Goal: Transaction & Acquisition: Purchase product/service

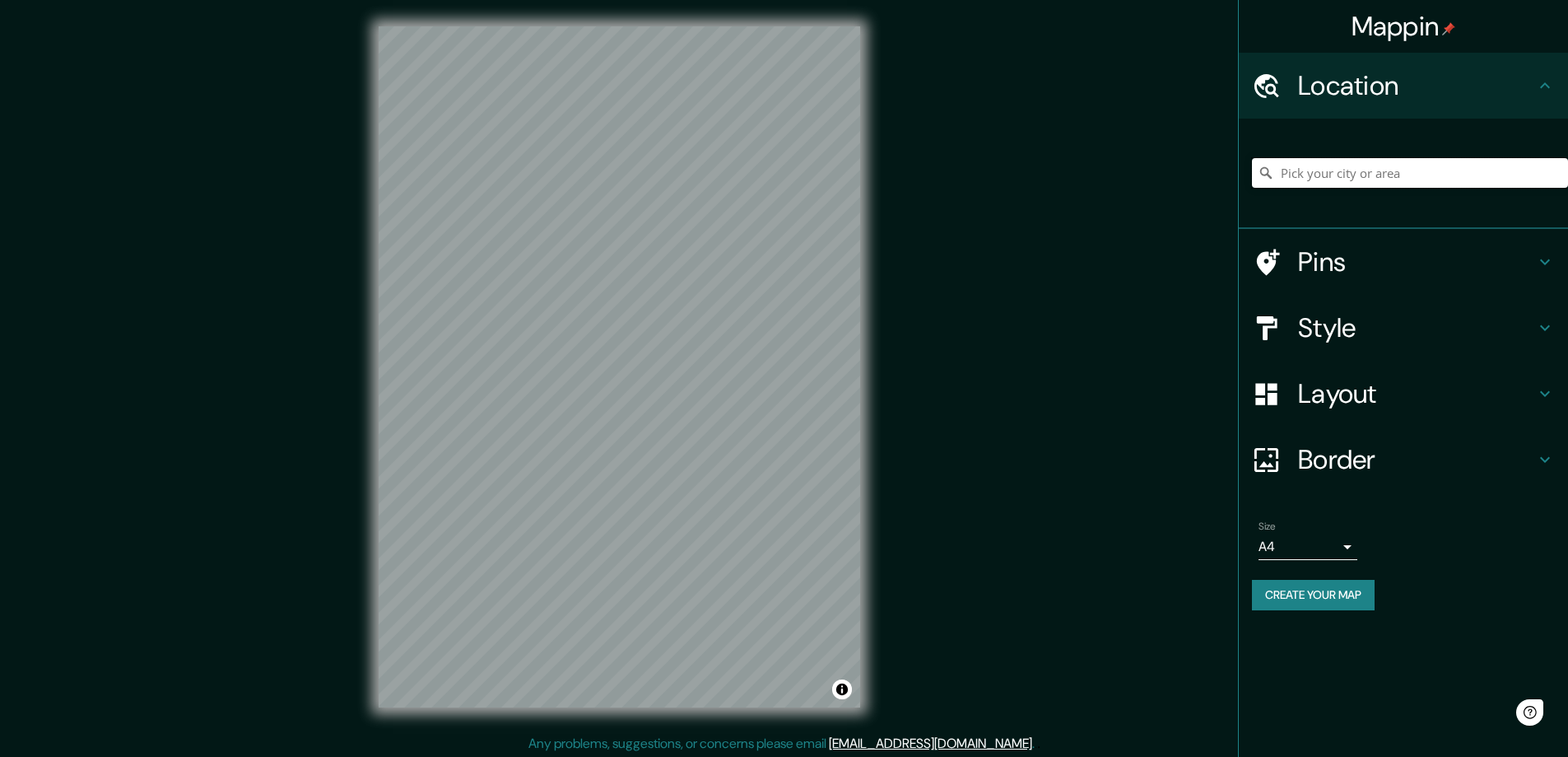
click at [1325, 162] on input "Pick your city or area" at bounding box center [1410, 173] width 316 height 29
paste input "Baja Malibu"
click at [1359, 176] on input "Baja Malibú, 22465 Tijuana, Baja California, México" at bounding box center [1410, 173] width 316 height 29
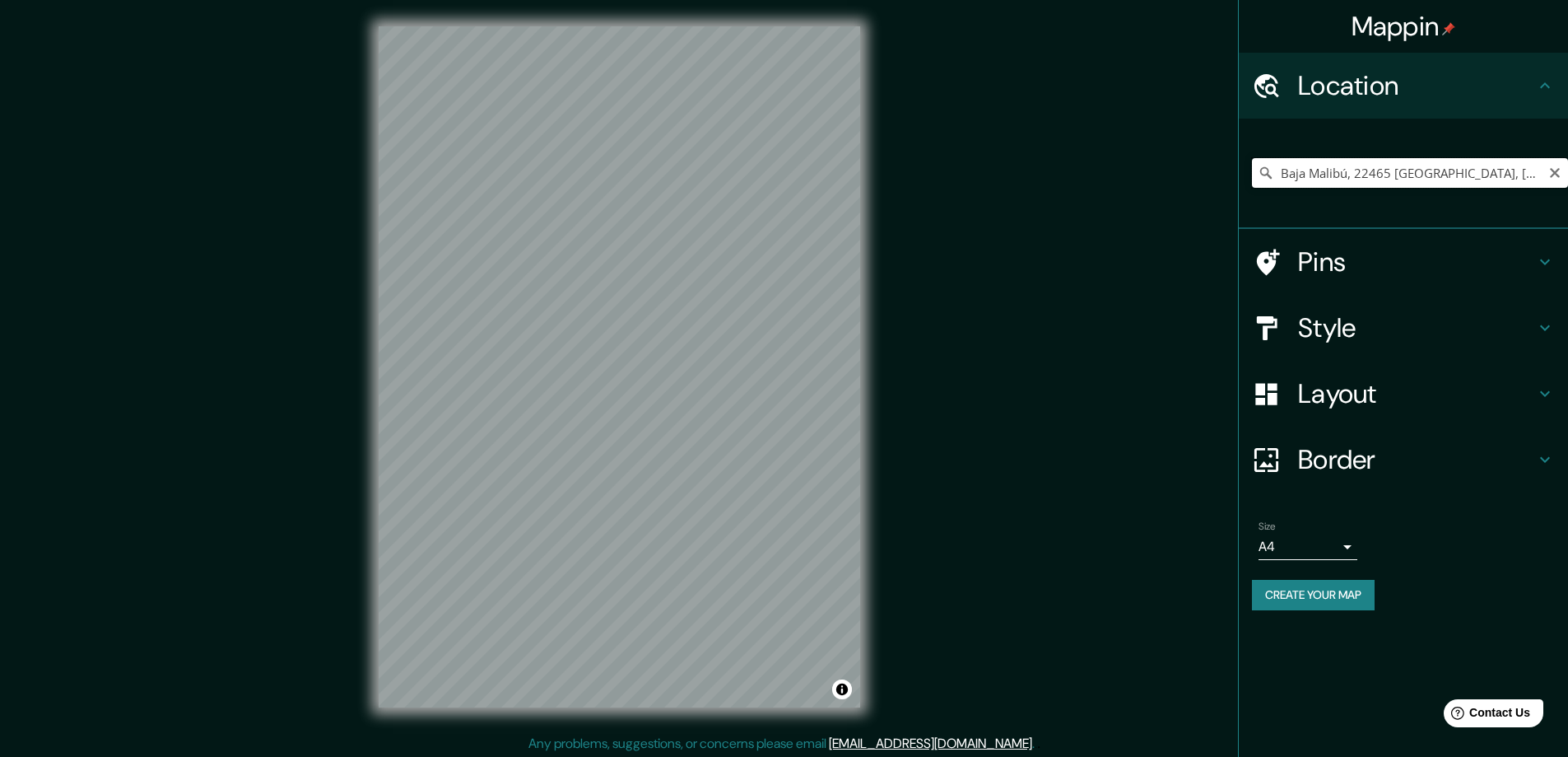
paste input "u"
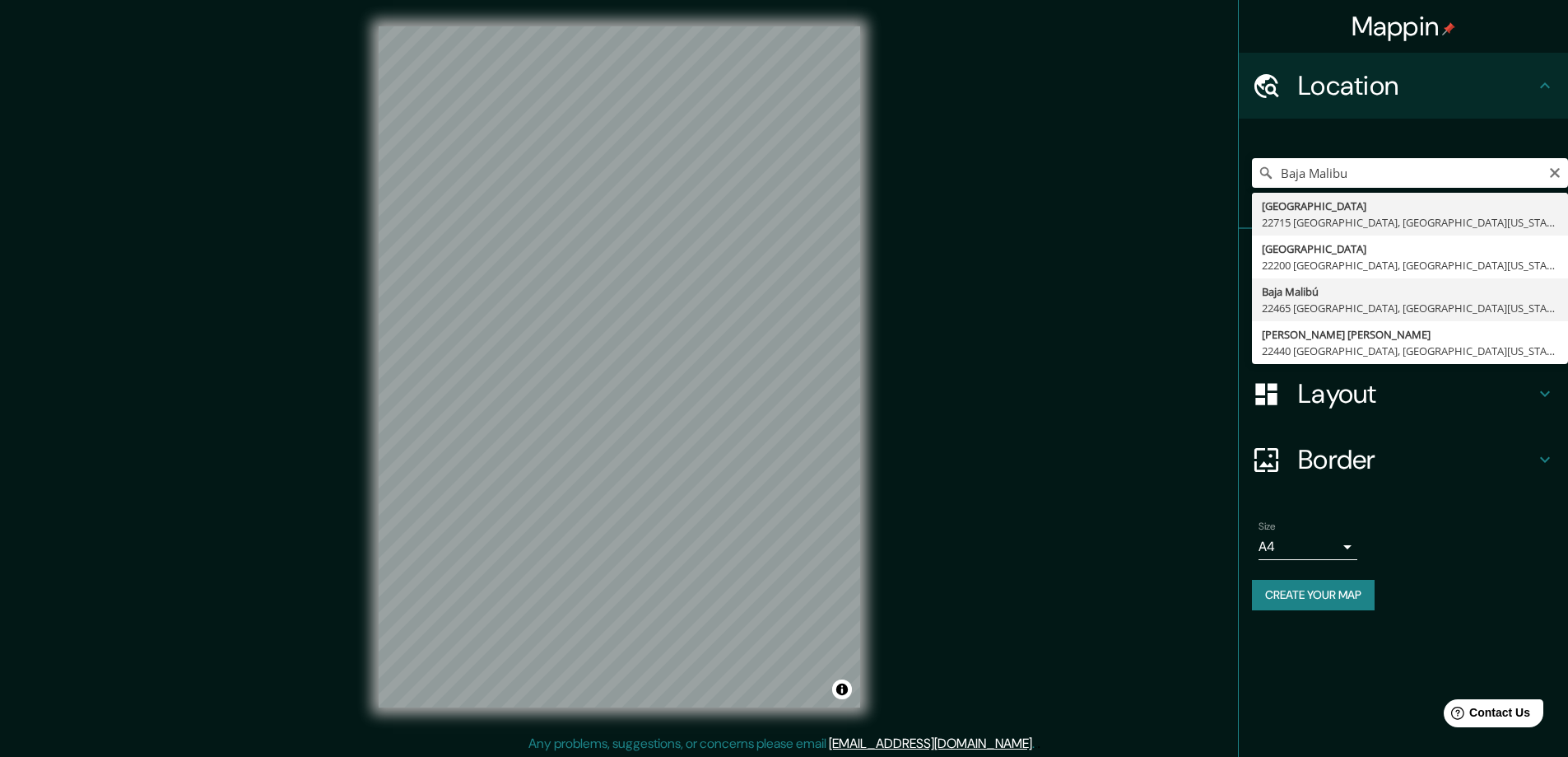
type input "Baja Malibú, 22465 Tijuana, Baja California, México"
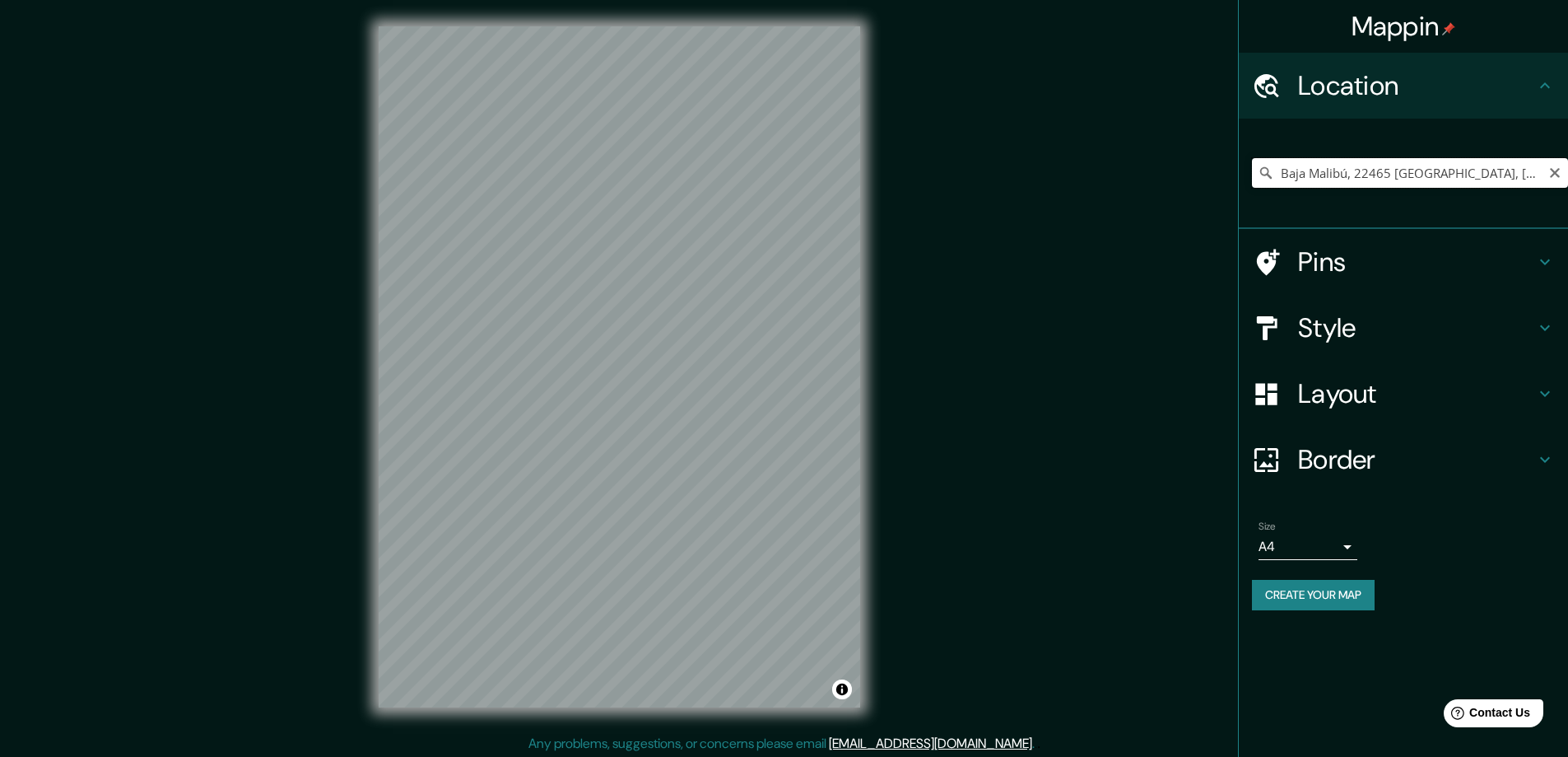
scroll to position [0, 33]
click at [1526, 169] on input "Baja Malibú, 22465 Tijuana, Baja California, México" at bounding box center [1410, 173] width 316 height 29
click at [1498, 170] on input "Baja Malibú, 22465 Tijuana, Baja California, México" at bounding box center [1410, 173] width 316 height 29
click at [1540, 173] on input "Baja Malibú, 22465 Tijuana, Baja California, México" at bounding box center [1410, 173] width 316 height 29
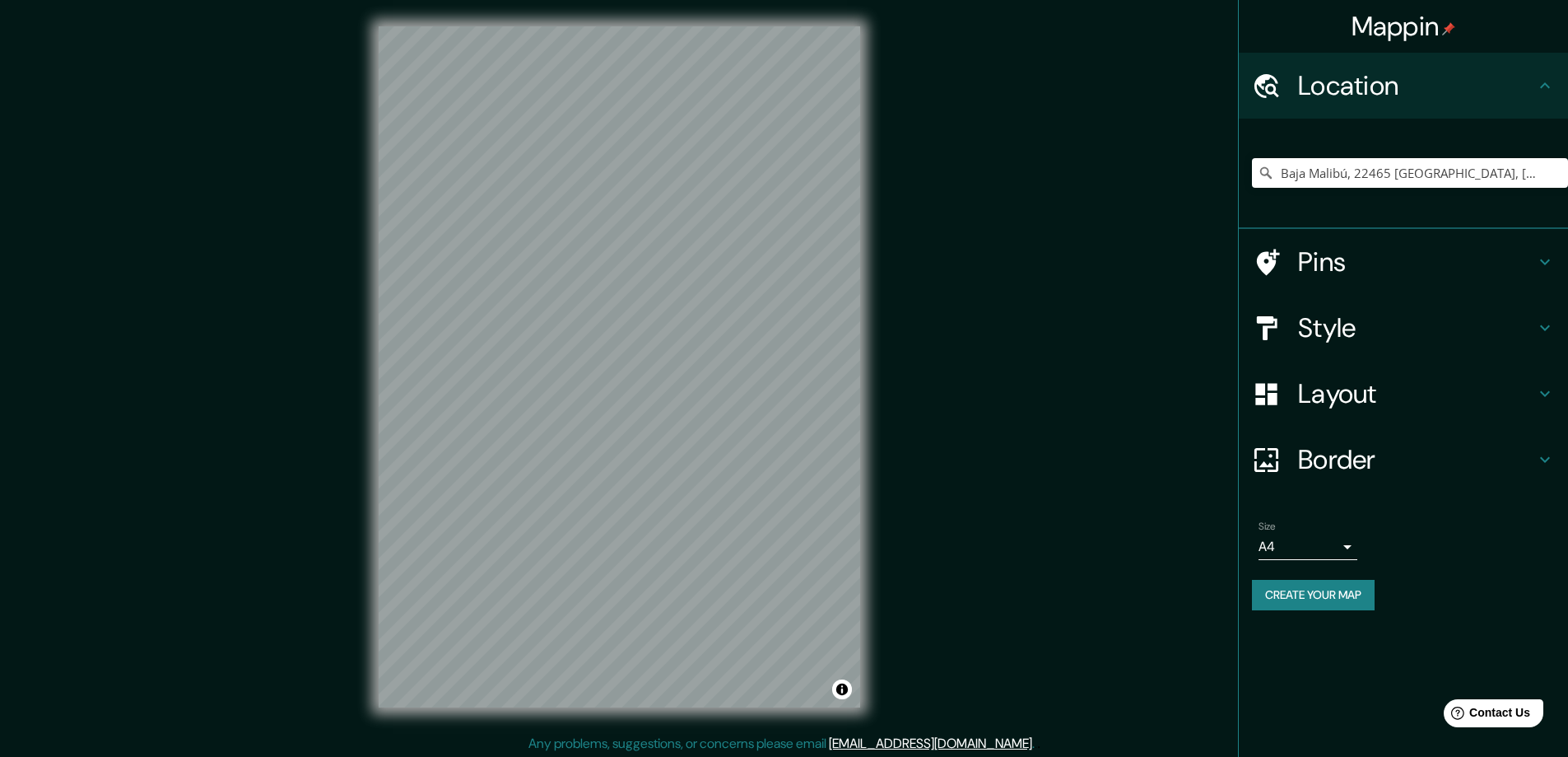
click at [1298, 270] on h4 "Pins" at bounding box center [1416, 262] width 237 height 33
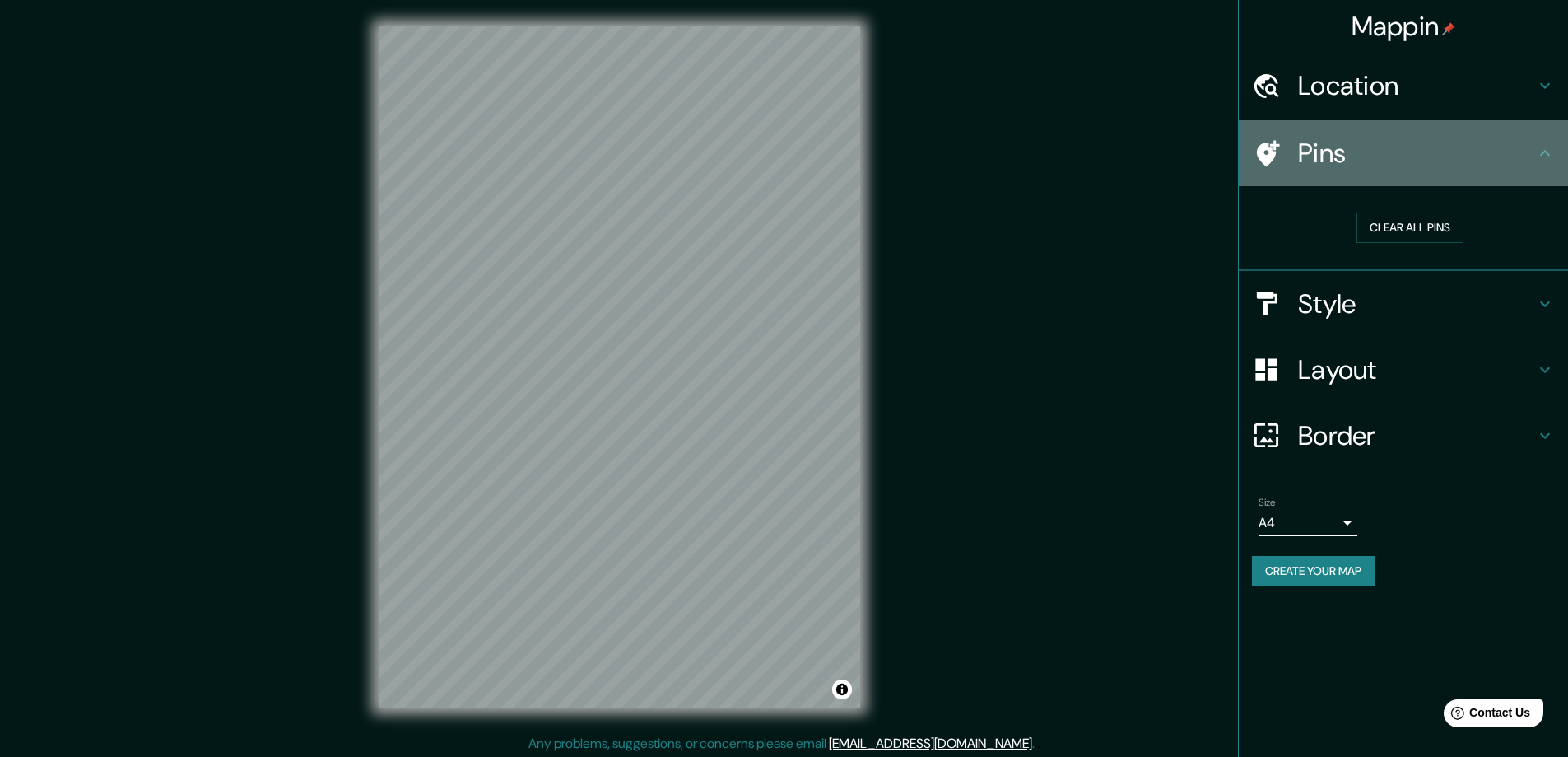
click at [1530, 151] on h4 "Pins" at bounding box center [1416, 153] width 237 height 33
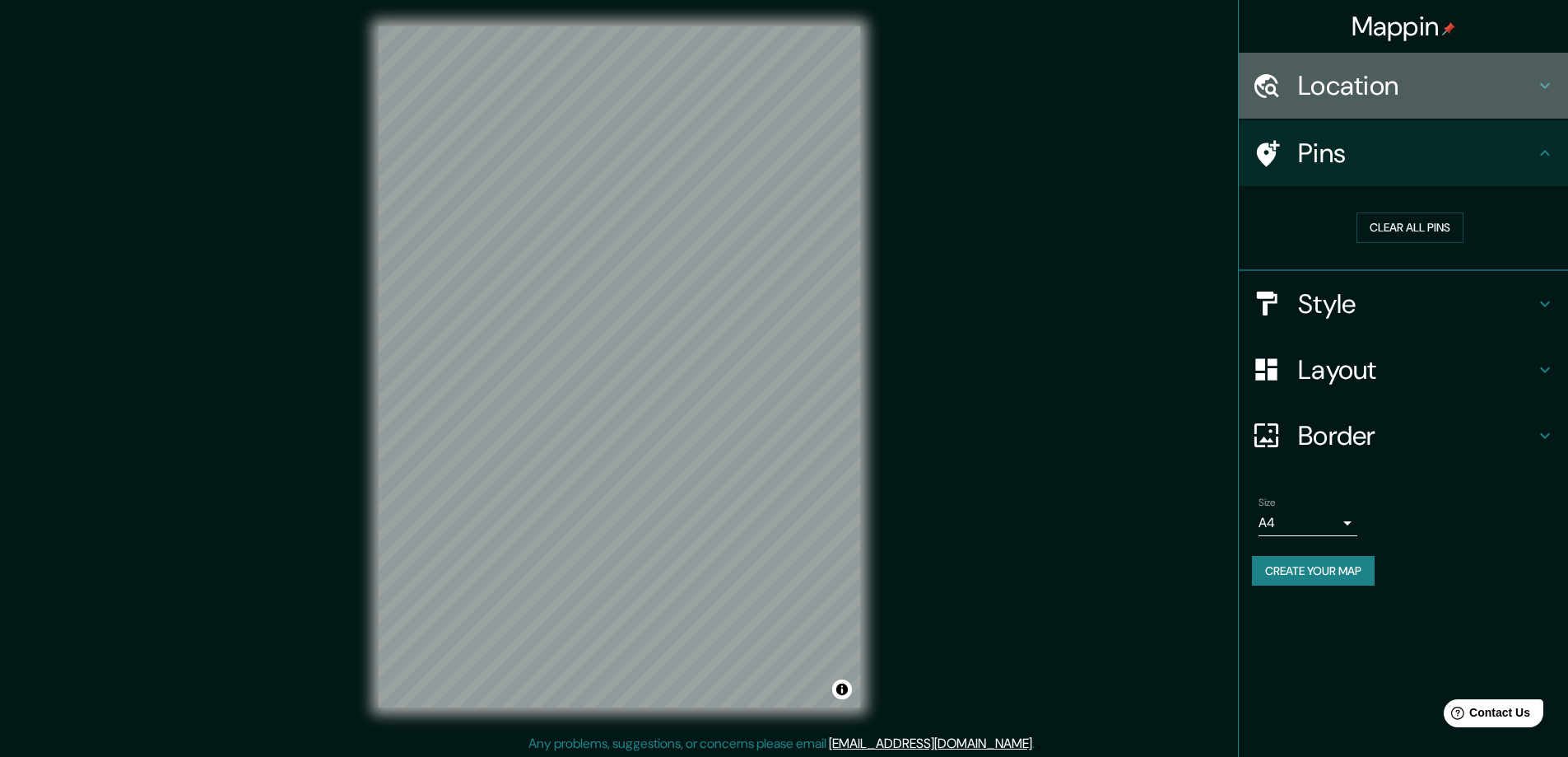
click at [1391, 103] on div "Location" at bounding box center [1403, 86] width 330 height 66
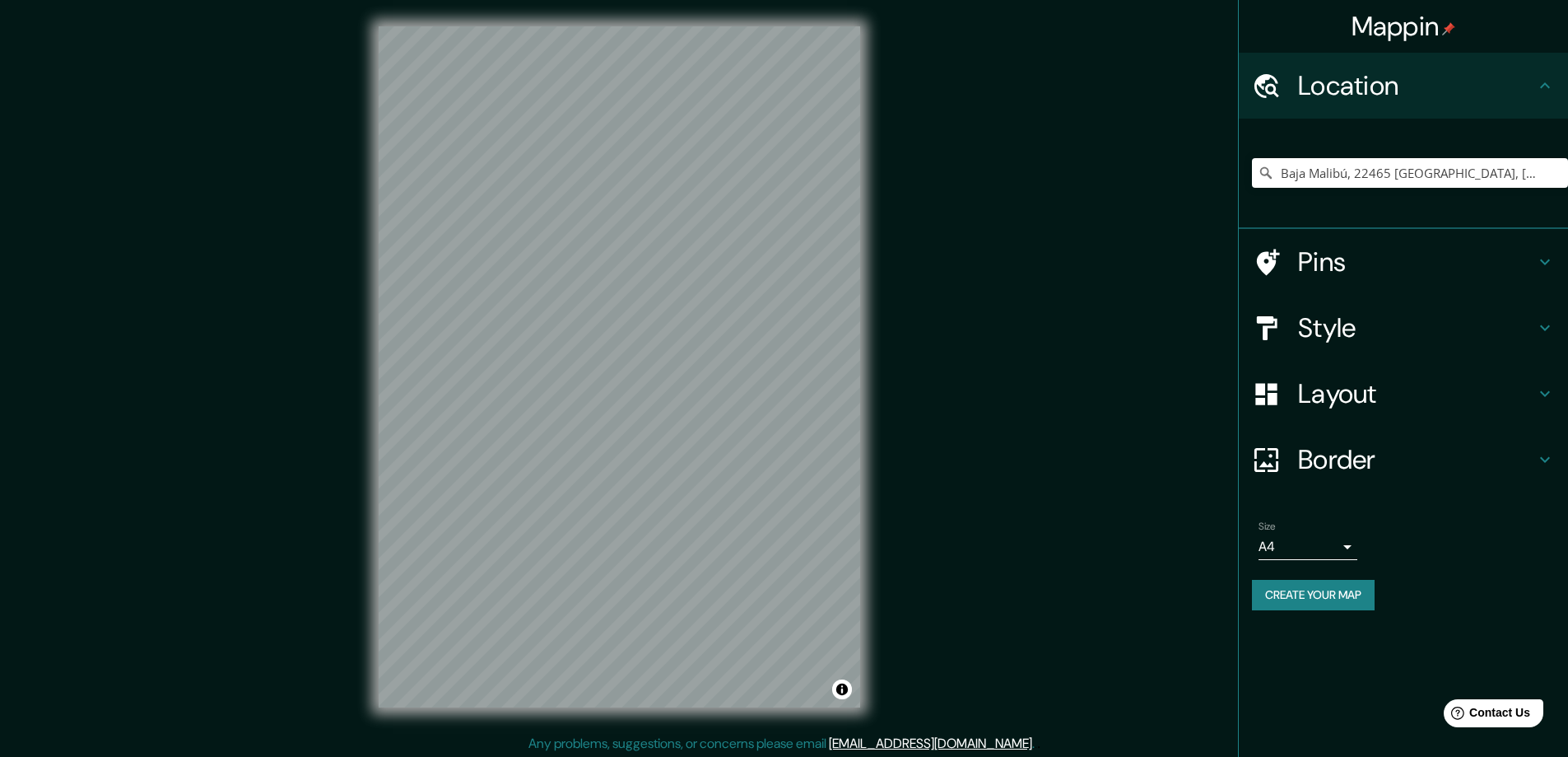
click at [155, 239] on div "Mappin Location Baja Malibú, 22465 Tijuana, Baja California, México Pins Style …" at bounding box center [784, 379] width 1568 height 760
click at [1546, 165] on input "Baja Malibú, 22465 Tijuana, Baja California, México" at bounding box center [1410, 173] width 316 height 29
click at [1564, 172] on input "Baja Malibú, 22465 Tijuana, Baja California, México" at bounding box center [1410, 173] width 316 height 29
click at [1552, 175] on icon "Clear" at bounding box center [1554, 173] width 10 height 10
paste input "Baja Malibu"
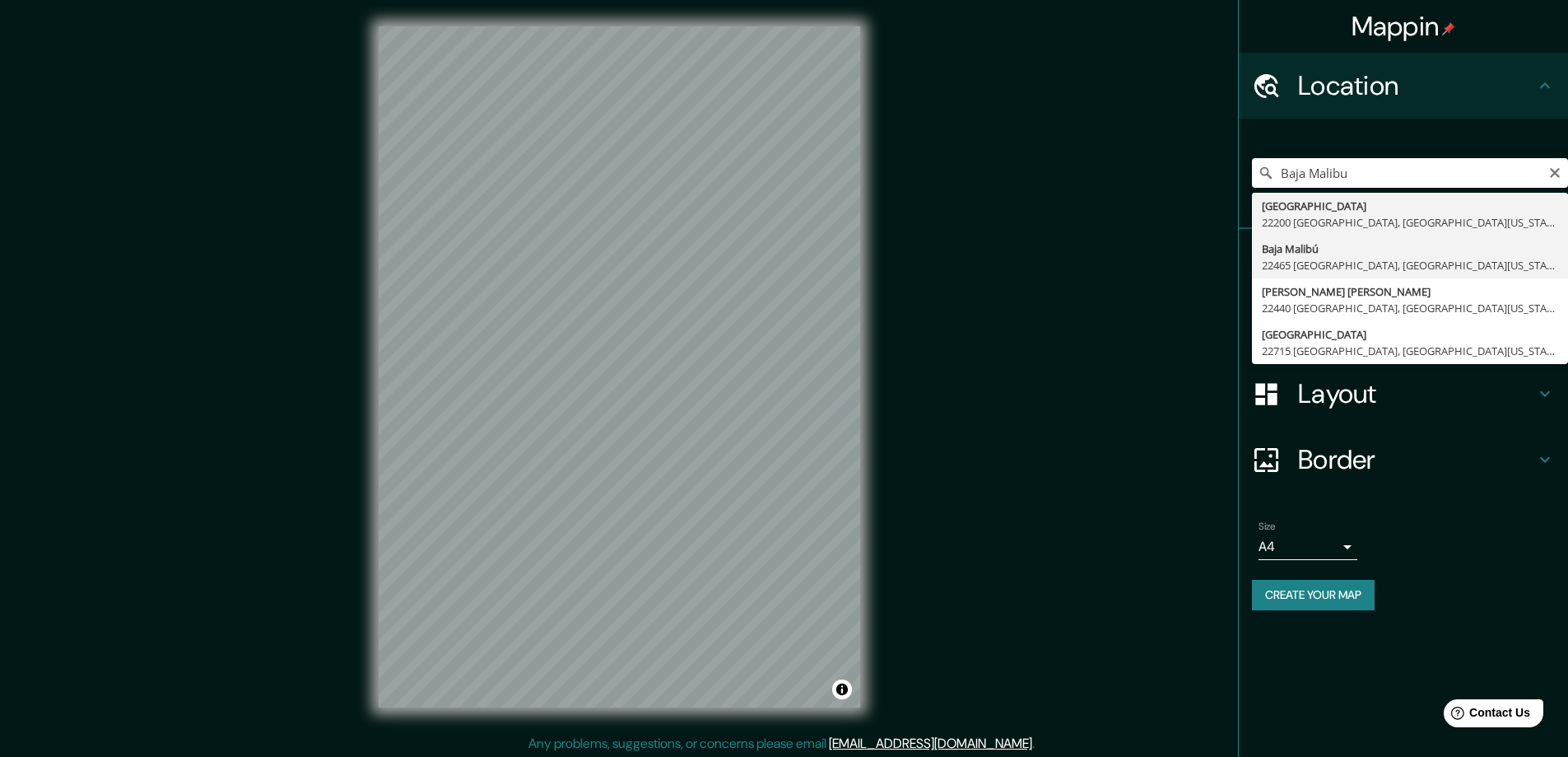
type input "Baja Malibú, 22465 Tijuana, Baja California, México"
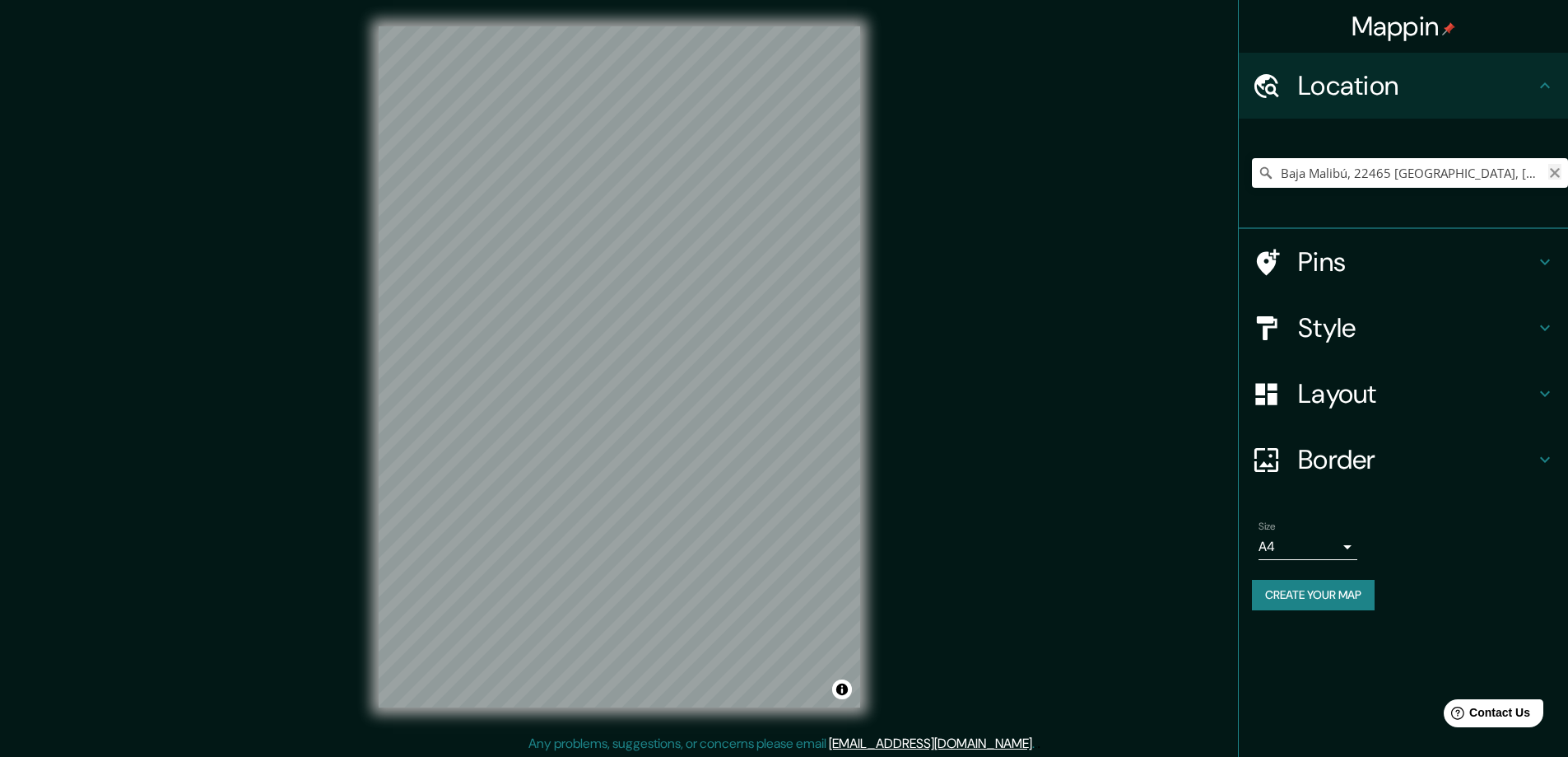
click at [1548, 172] on icon "Clear" at bounding box center [1555, 174] width 14 height 14
click at [1370, 173] on input "Pick your city or area" at bounding box center [1410, 173] width 316 height 29
paste input "Baja Malibu"
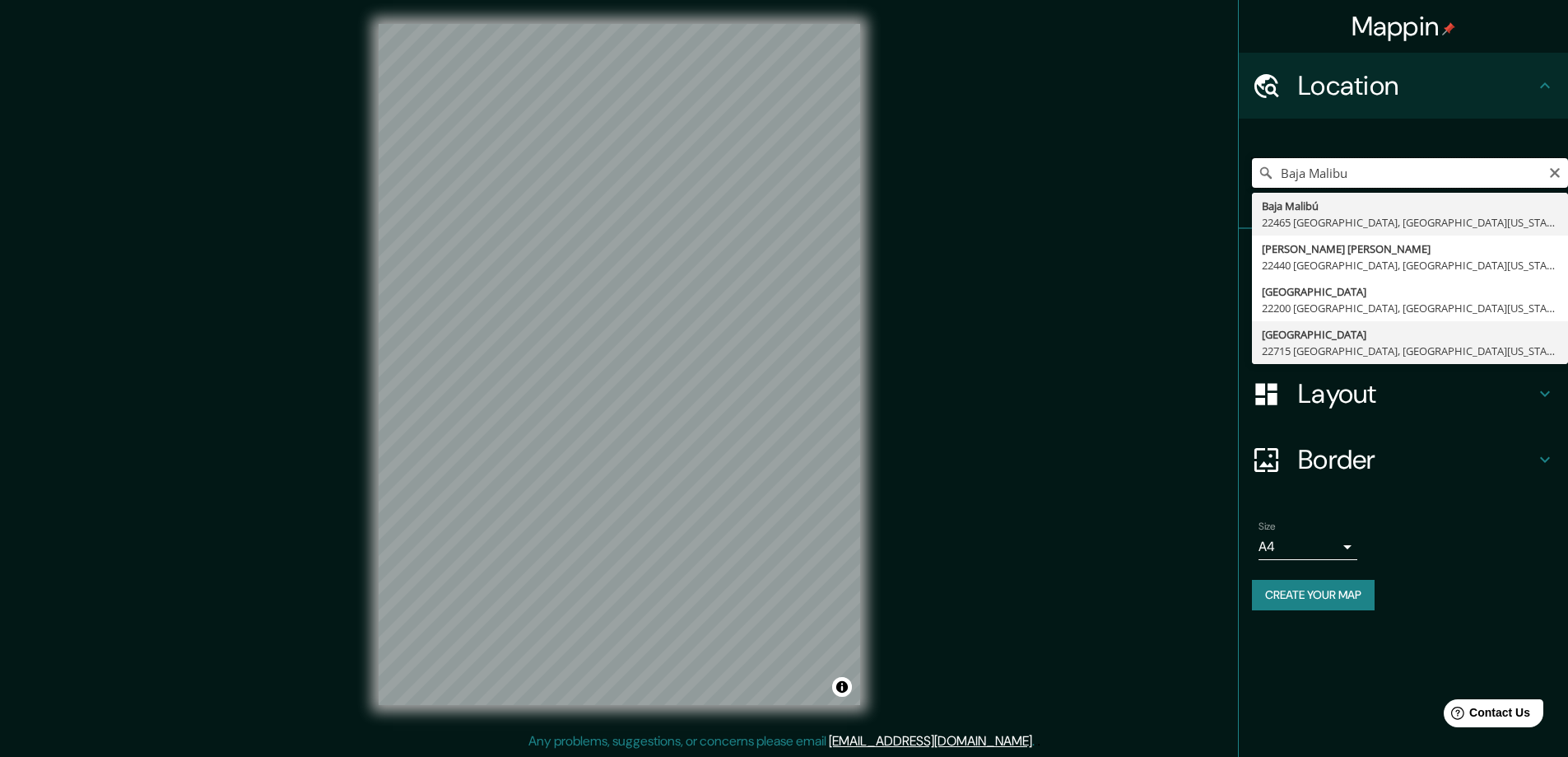
scroll to position [3, 0]
type input "Baja Malibú, 22465 Tijuana, Baja California, México"
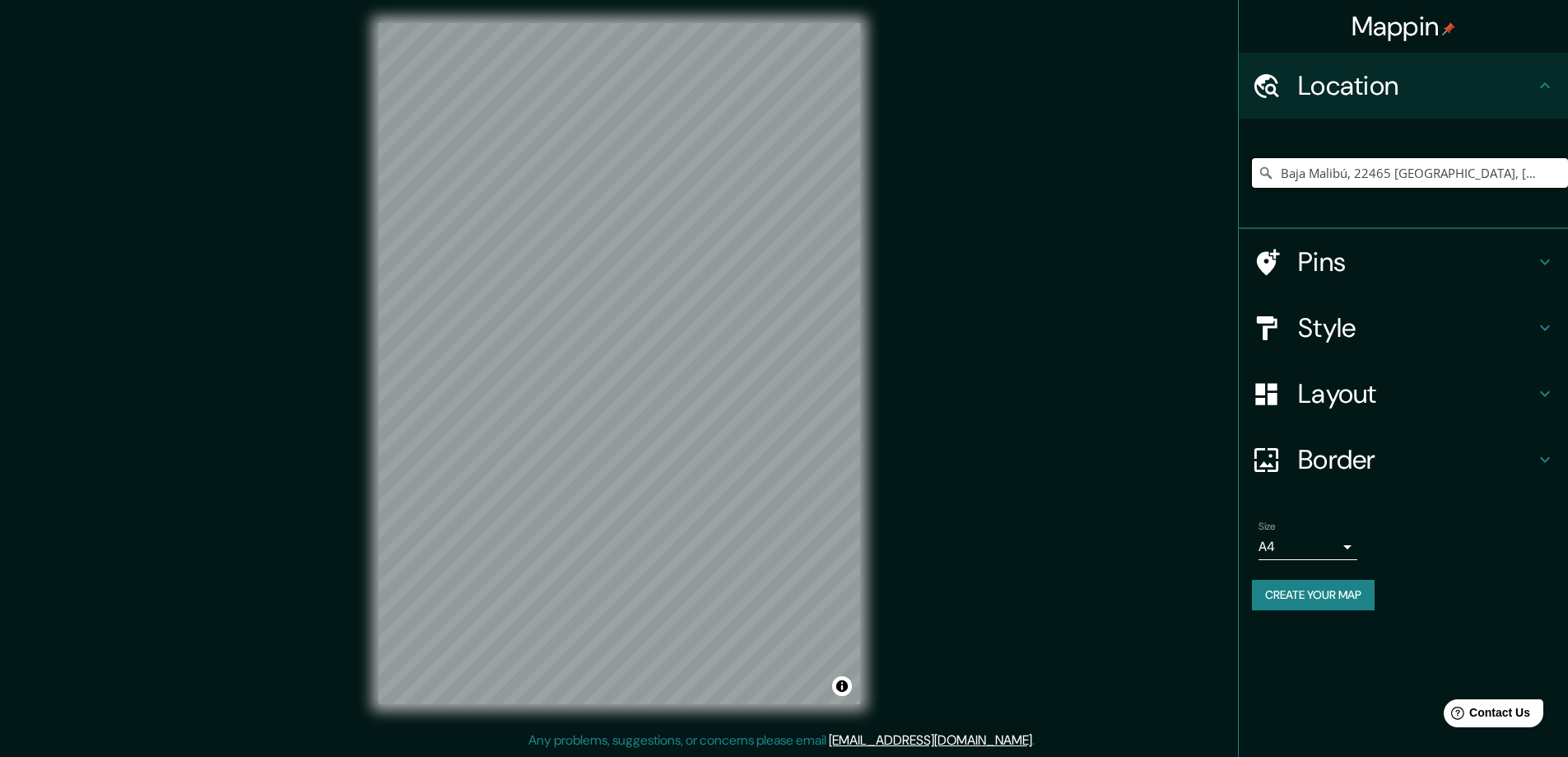
scroll to position [0, 0]
click at [1556, 181] on input "Baja Malibú, 22465 Tijuana, Baja California, México" at bounding box center [1410, 173] width 316 height 29
click at [1555, 177] on icon "Clear" at bounding box center [1555, 174] width 14 height 14
click at [1457, 167] on input "Pick your city or area" at bounding box center [1410, 173] width 316 height 29
paste input "Baja Malibu"
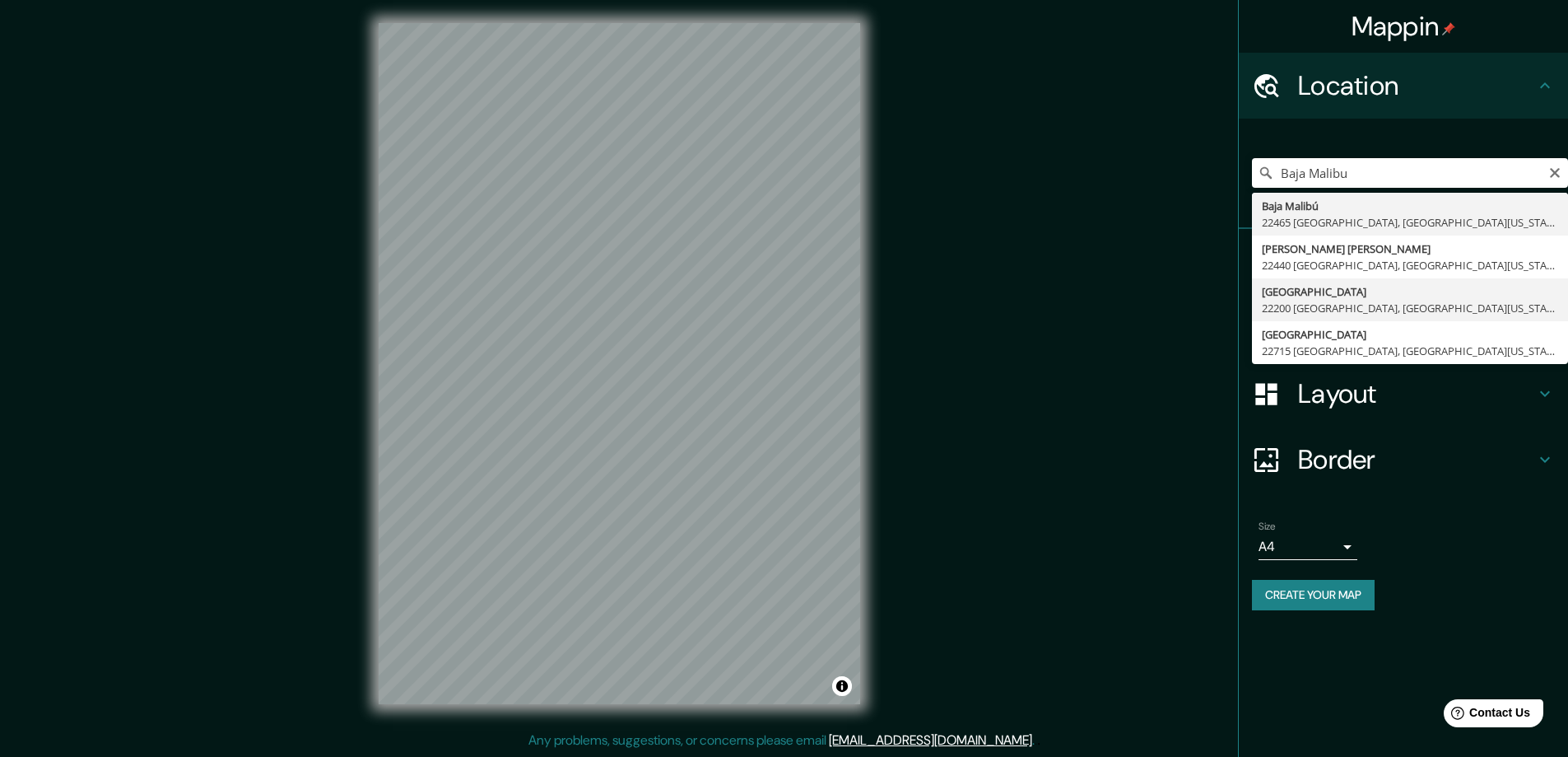
type input "Calle Baja Malibú, 22200 Tijuana, Baja California, México"
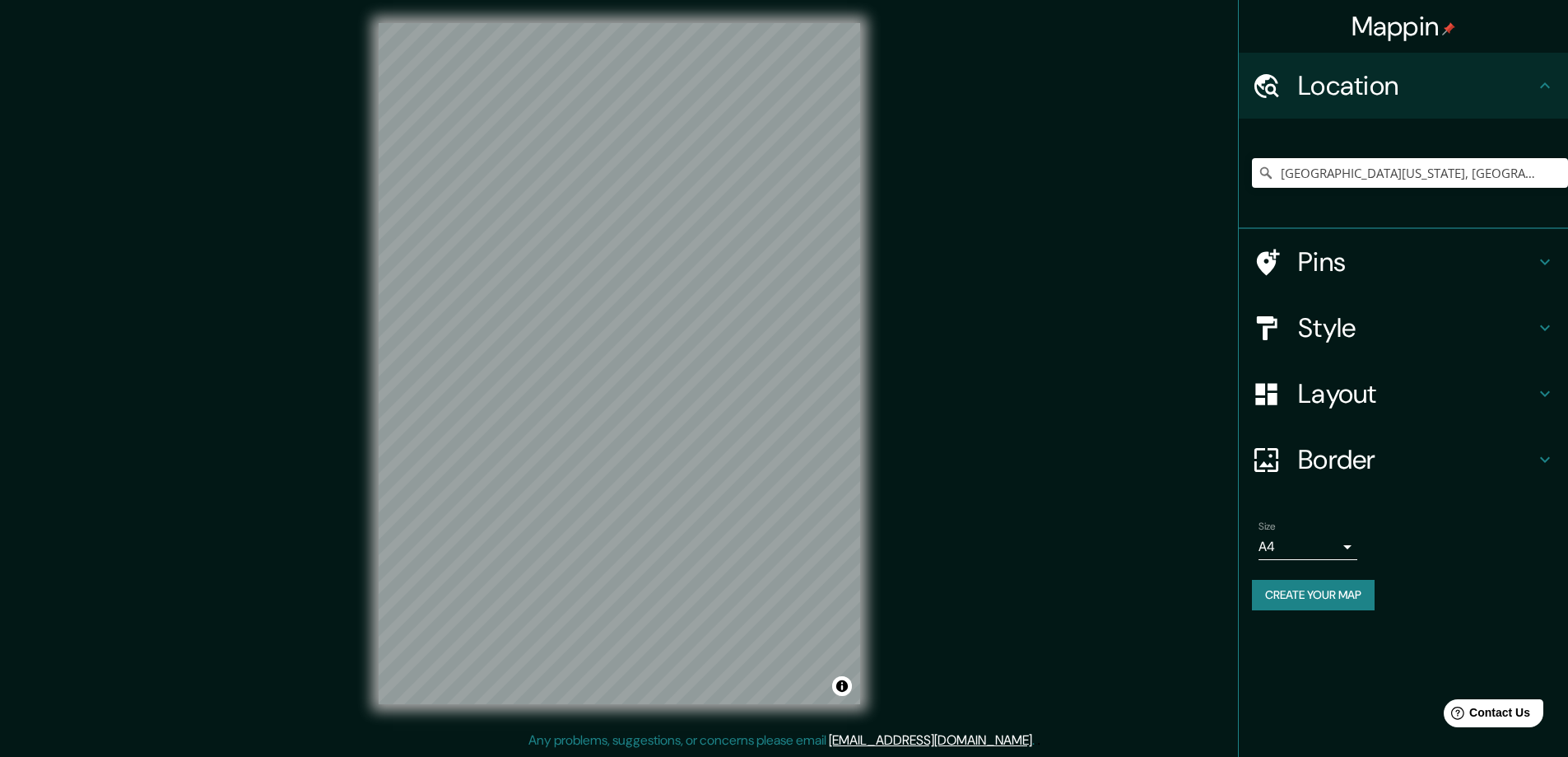
click at [1518, 156] on div "Calle Baja Malibú, 22200 Tijuana, Baja California, México" at bounding box center [1410, 173] width 316 height 82
click at [1560, 167] on icon "Clear" at bounding box center [1555, 174] width 14 height 14
paste input "Baja Malibu"
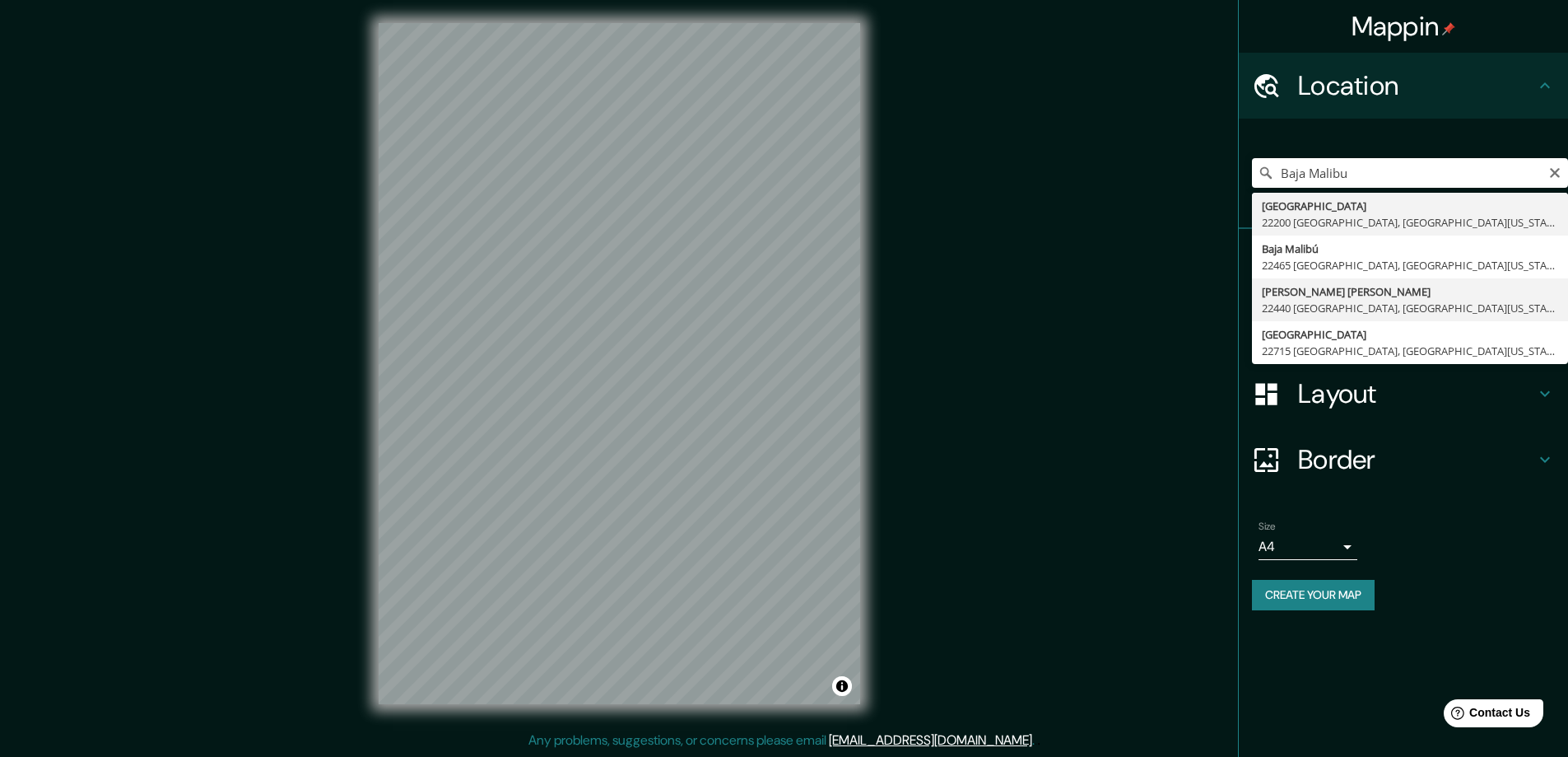
type input "Calle Emiliano Zapata, 22440 Tijuana, Baja California, México"
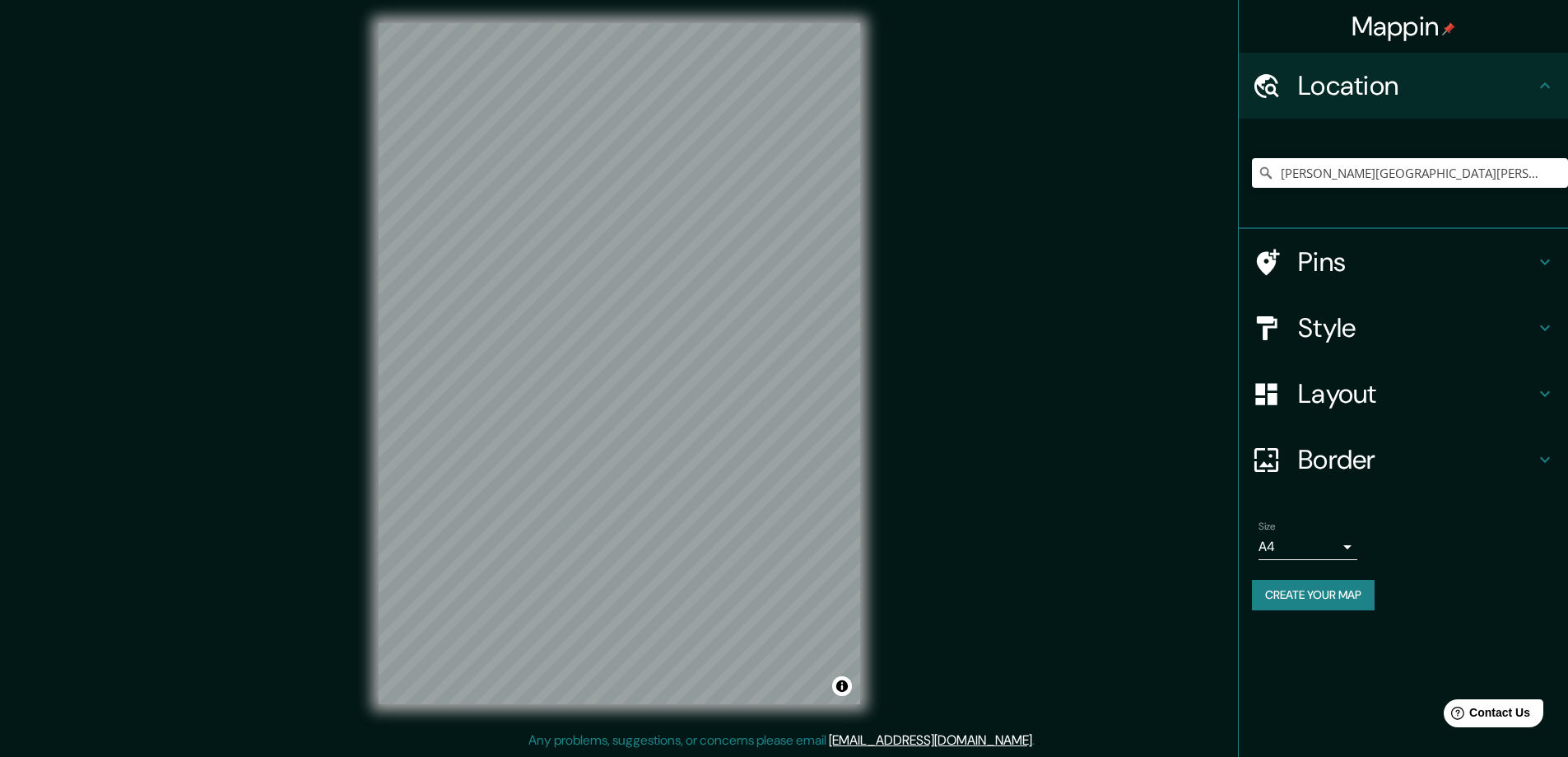
click at [1033, 172] on div "Mappin Location Calle Emiliano Zapata, 22440 Tijuana, Baja California, México P…" at bounding box center [784, 377] width 1568 height 760
click at [952, 219] on div "Mappin Location Calle Emiliano Zapata, 22440 Tijuana, Baja California, México P…" at bounding box center [784, 377] width 1568 height 760
click at [230, 406] on div "Mappin Location Calle Emiliano Zapata, 22440 Tijuana, Baja California, México P…" at bounding box center [784, 377] width 1568 height 760
click at [654, 394] on div "© Mapbox © OpenStreetMap Improve this map" at bounding box center [619, 364] width 534 height 734
click at [846, 688] on button "Toggle attribution" at bounding box center [842, 686] width 20 height 20
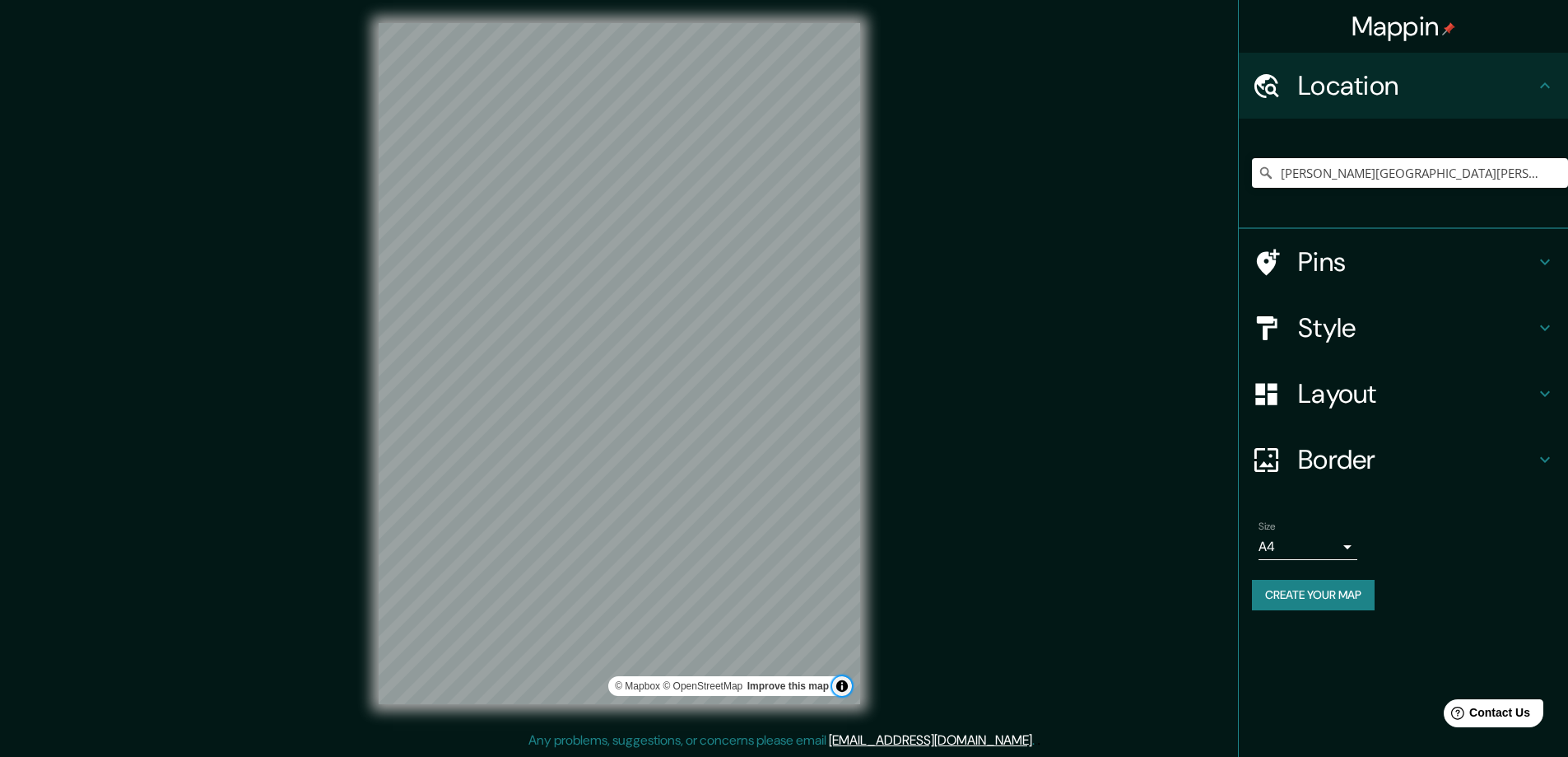
click at [843, 685] on button "Toggle attribution" at bounding box center [842, 686] width 20 height 20
click at [805, 685] on link "Improve this map" at bounding box center [788, 686] width 82 height 12
click at [1357, 464] on h4 "Border" at bounding box center [1416, 459] width 237 height 33
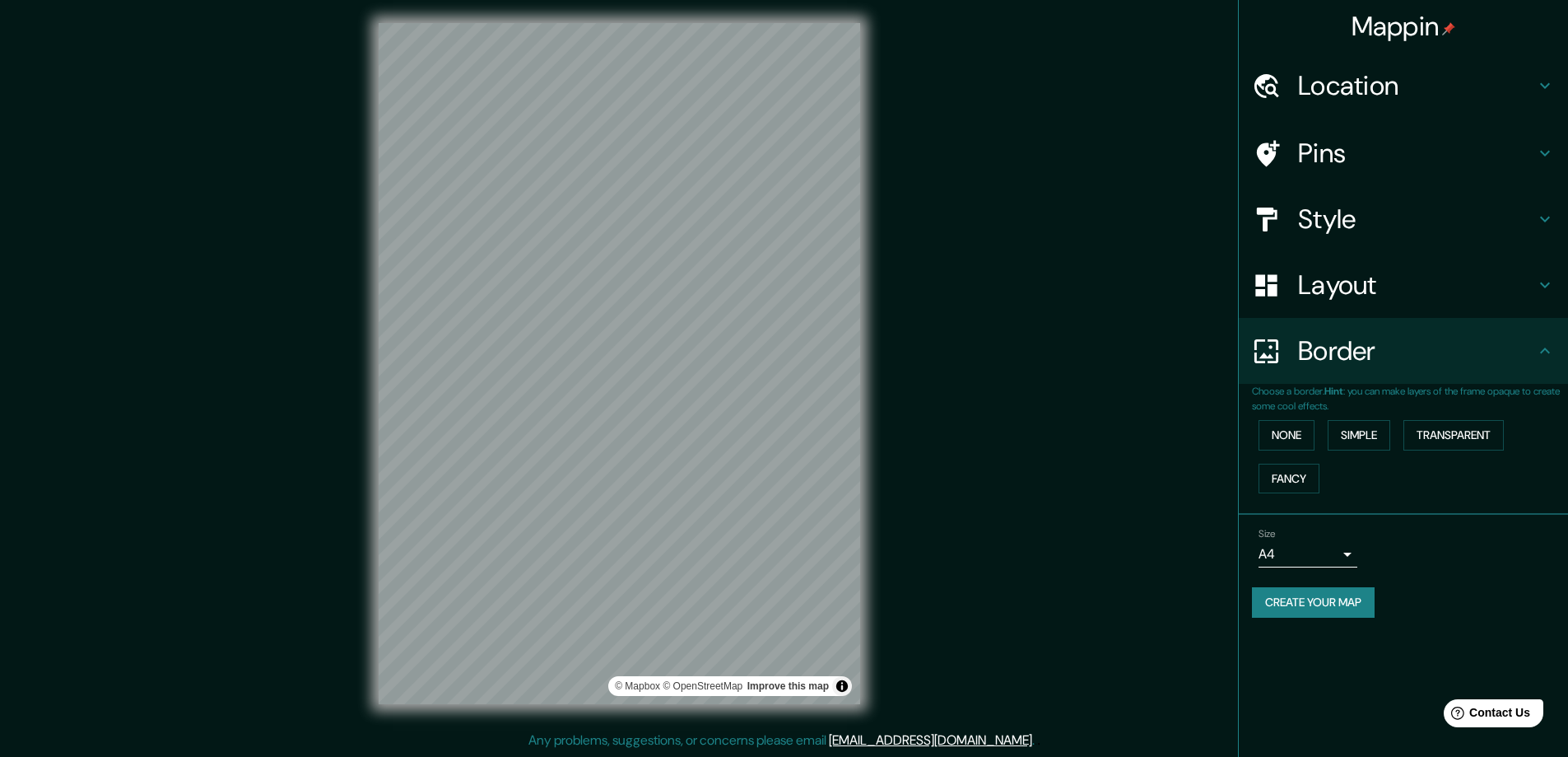
click at [1355, 631] on li "Size A4 single Create your map" at bounding box center [1403, 577] width 330 height 123
click at [1351, 617] on button "Create your map" at bounding box center [1313, 602] width 123 height 30
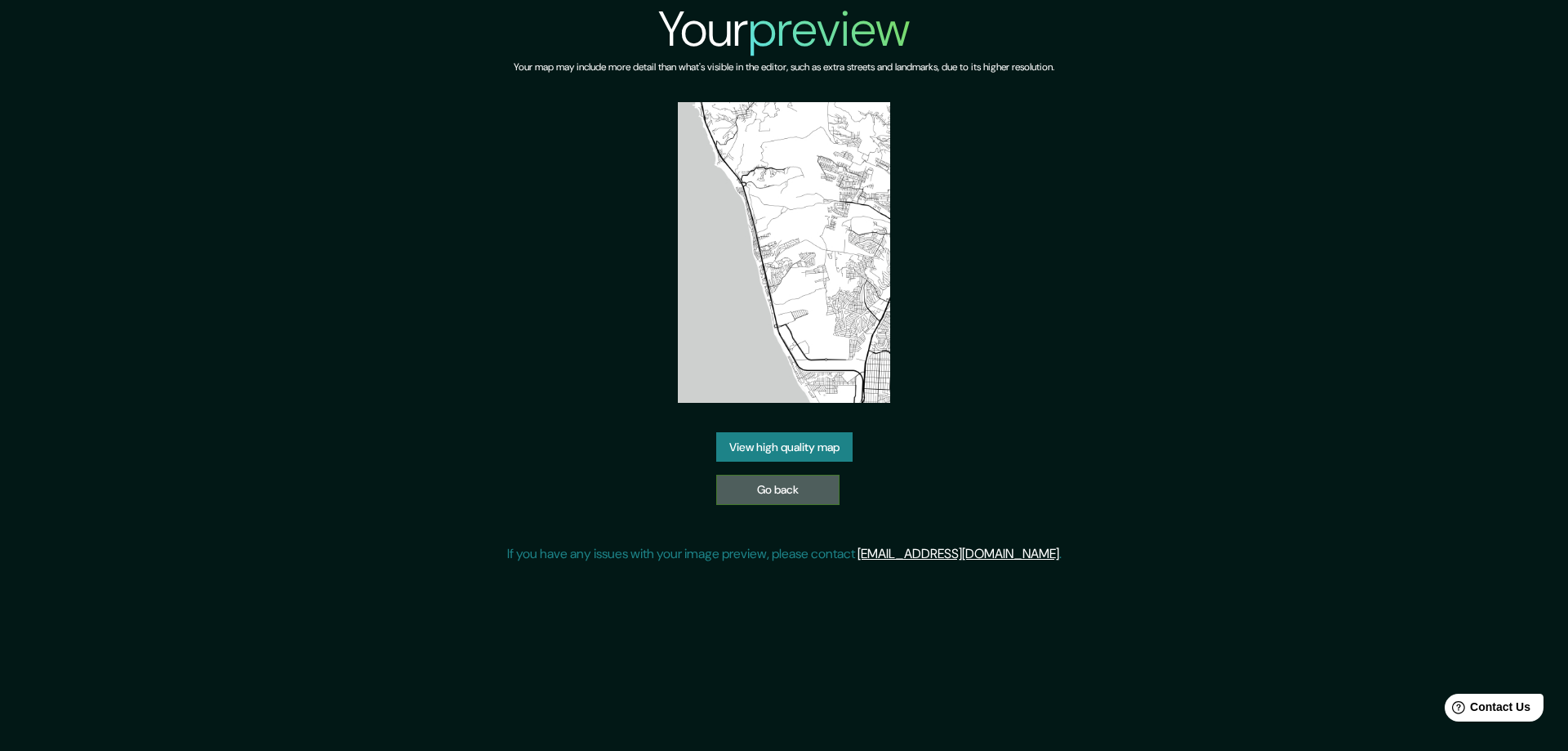
click at [823, 495] on link "Go back" at bounding box center [777, 489] width 123 height 30
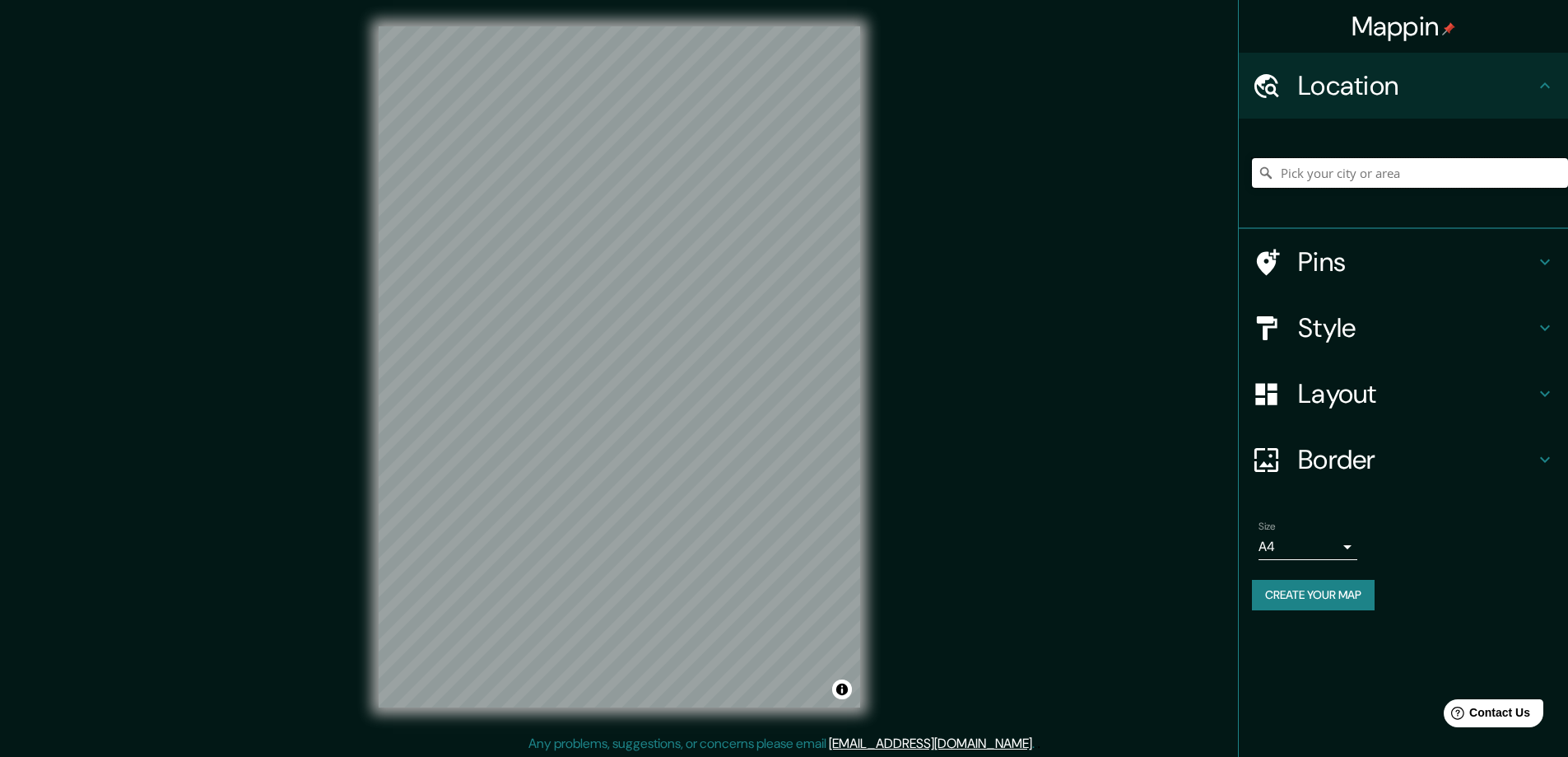
click at [1352, 183] on input "Pick your city or area" at bounding box center [1410, 173] width 316 height 29
click at [1157, 151] on div "Mappin Location Pins Style Layout Border Choose a border. Hint : you can make l…" at bounding box center [784, 379] width 1568 height 760
click at [323, 413] on div "Mappin Location Pins Style Layout Border Choose a border. Hint : you can make l…" at bounding box center [784, 379] width 1568 height 760
click at [1531, 253] on h4 "Pins" at bounding box center [1416, 262] width 237 height 33
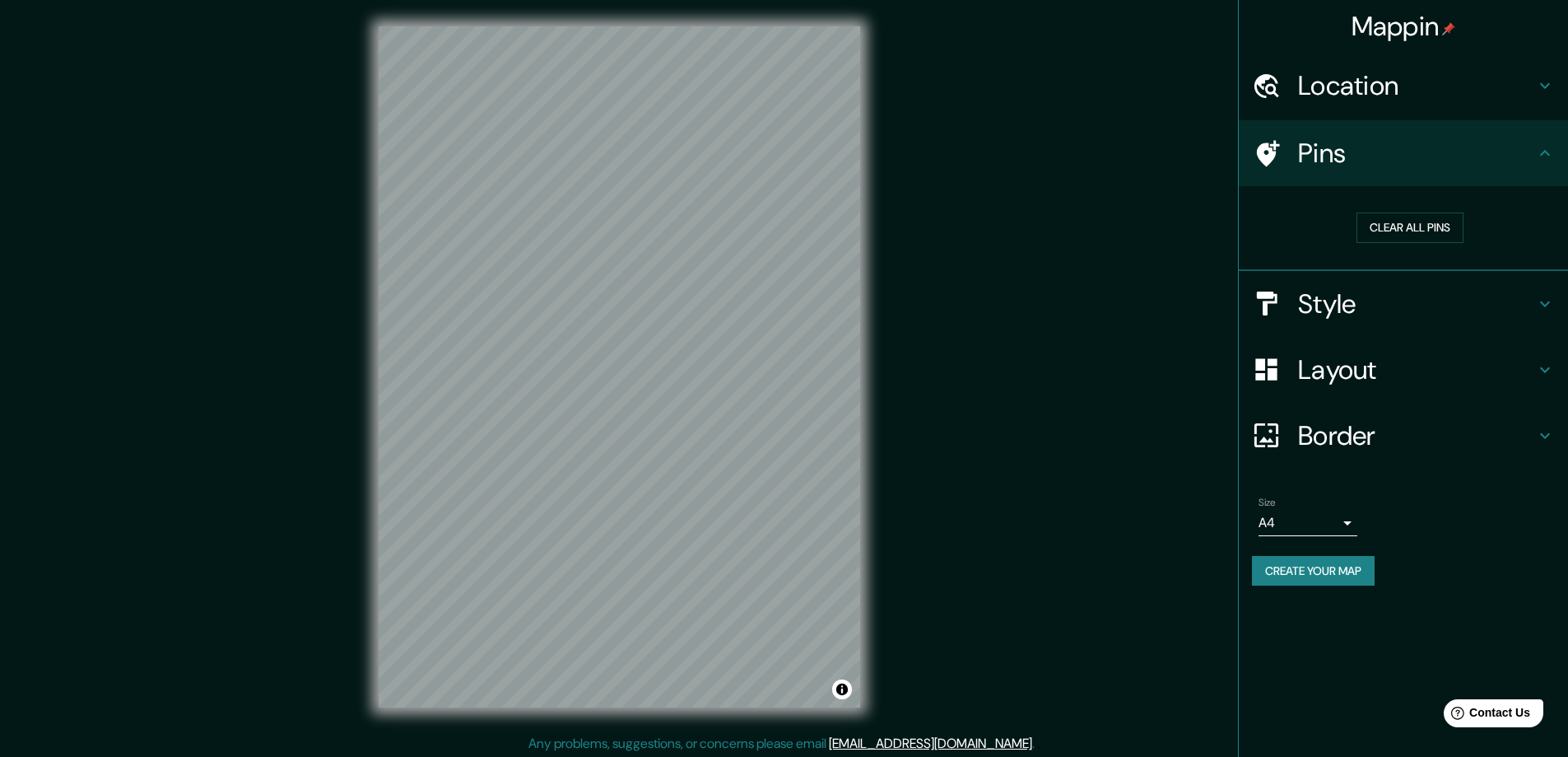
click at [1497, 294] on h4 "Style" at bounding box center [1416, 304] width 237 height 33
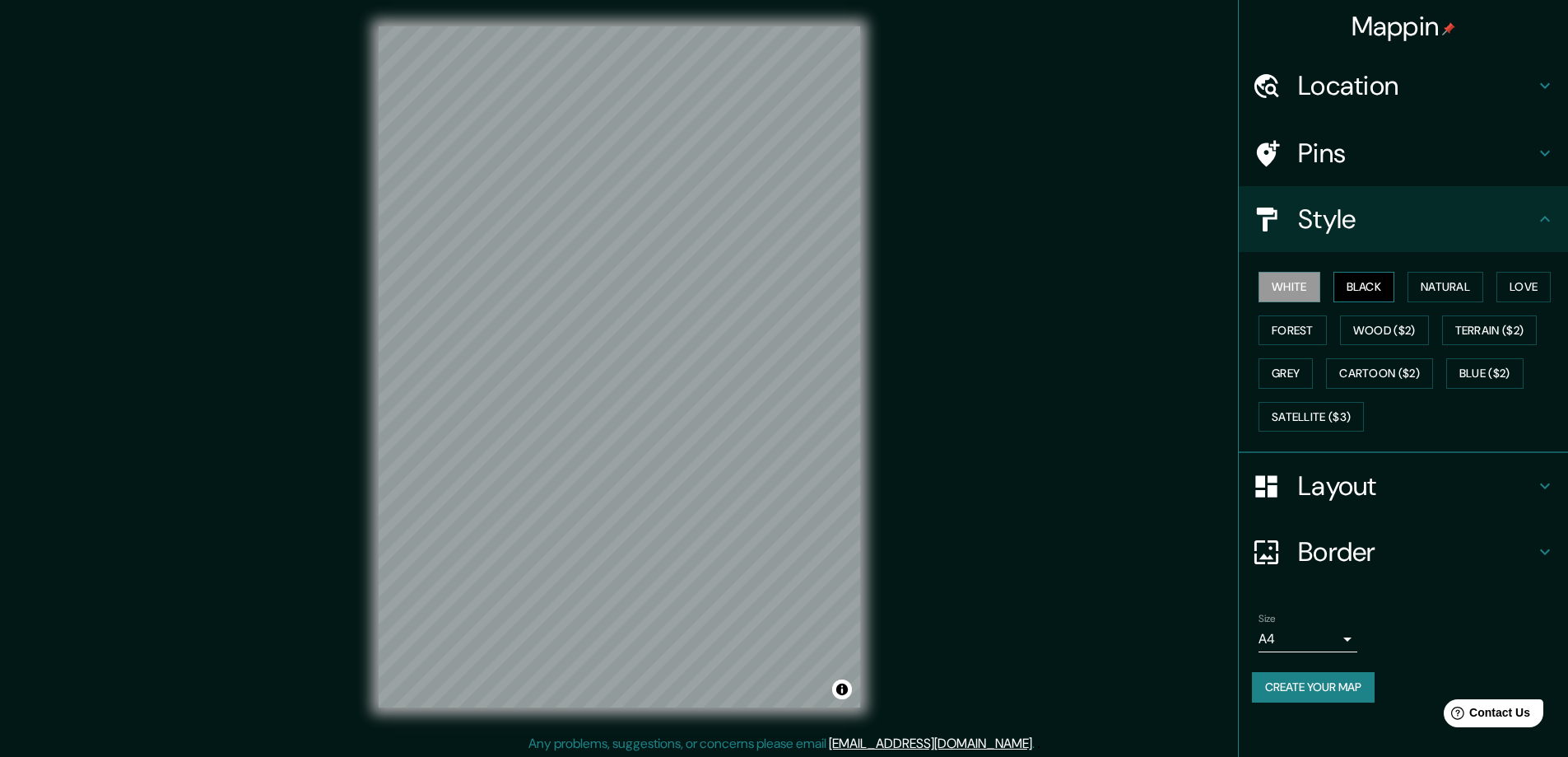
click at [1365, 301] on div "White Black Natural Love Forest Wood ($2) Terrain ($2) Grey Cartoon ($2) Blue (…" at bounding box center [1410, 351] width 316 height 173
click at [1370, 299] on button "Black" at bounding box center [1363, 287] width 61 height 30
click at [1438, 283] on button "Natural" at bounding box center [1445, 287] width 76 height 30
click at [1529, 275] on button "Love" at bounding box center [1524, 287] width 55 height 30
click at [1471, 282] on button "Natural" at bounding box center [1445, 287] width 76 height 30
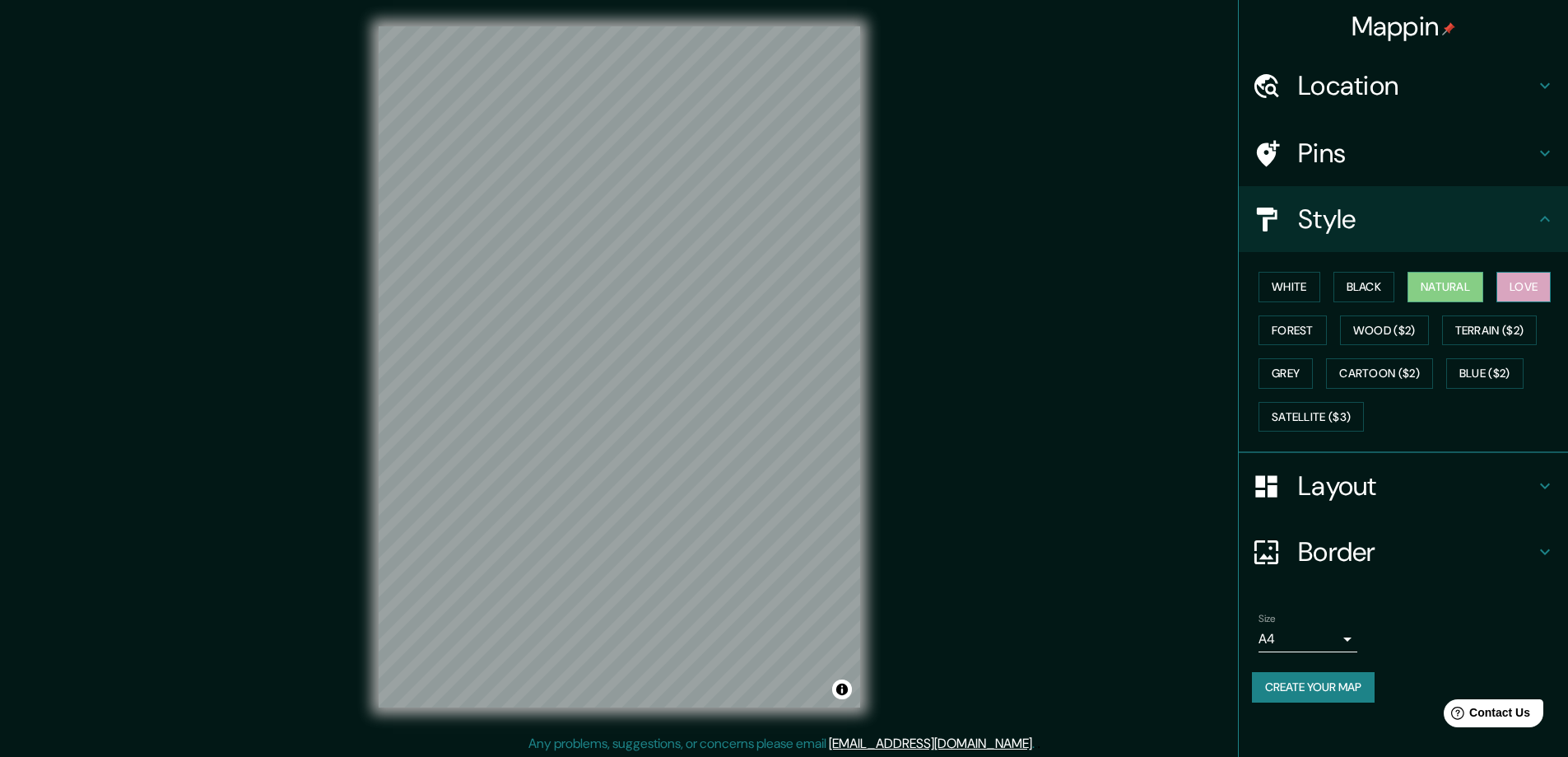
click at [1541, 288] on button "Love" at bounding box center [1524, 287] width 55 height 30
click at [1509, 331] on button "Terrain ($2)" at bounding box center [1490, 330] width 96 height 30
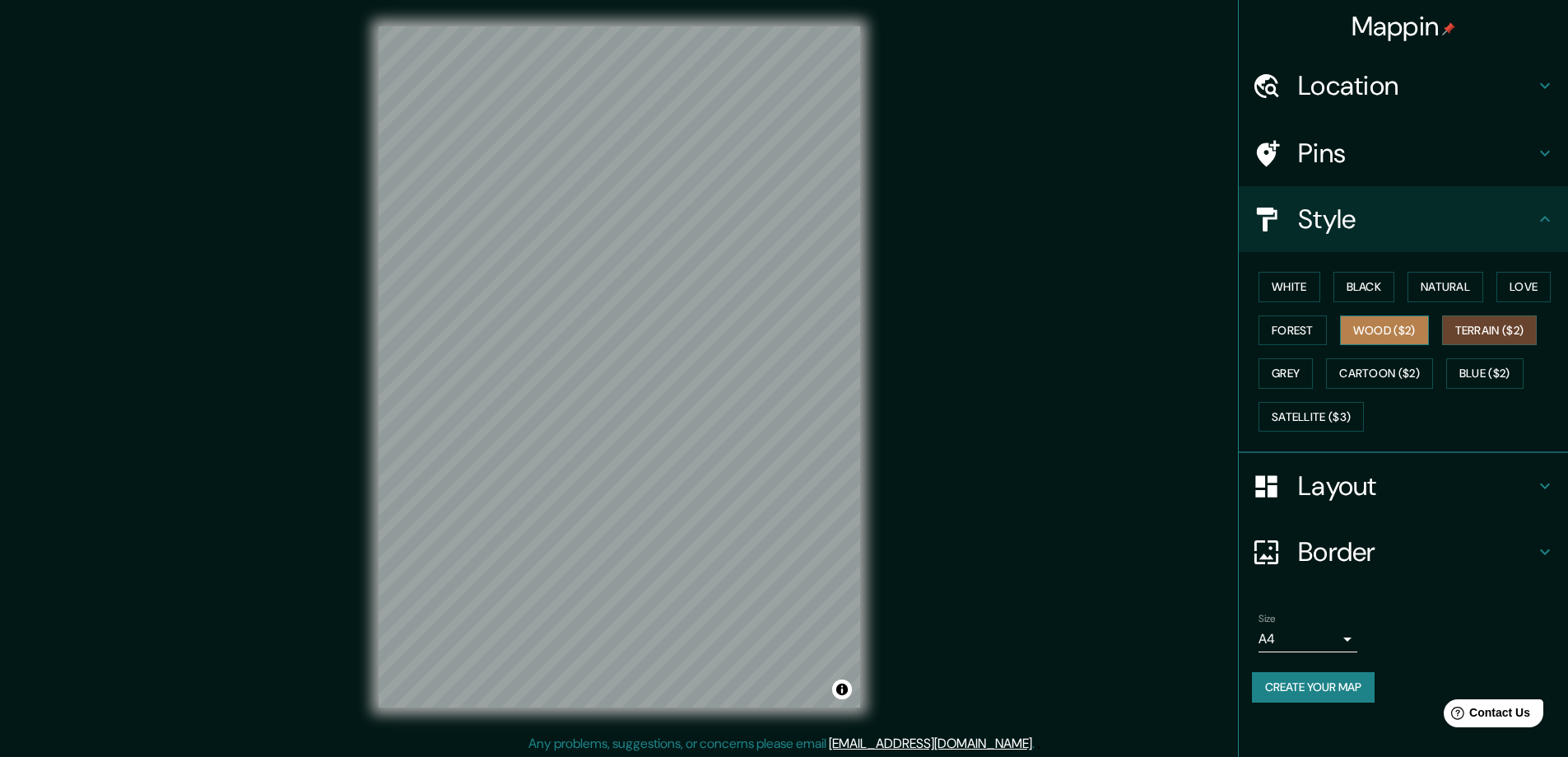
click at [1375, 330] on button "Wood ($2)" at bounding box center [1384, 330] width 89 height 30
click at [1305, 325] on button "Forest" at bounding box center [1293, 330] width 68 height 30
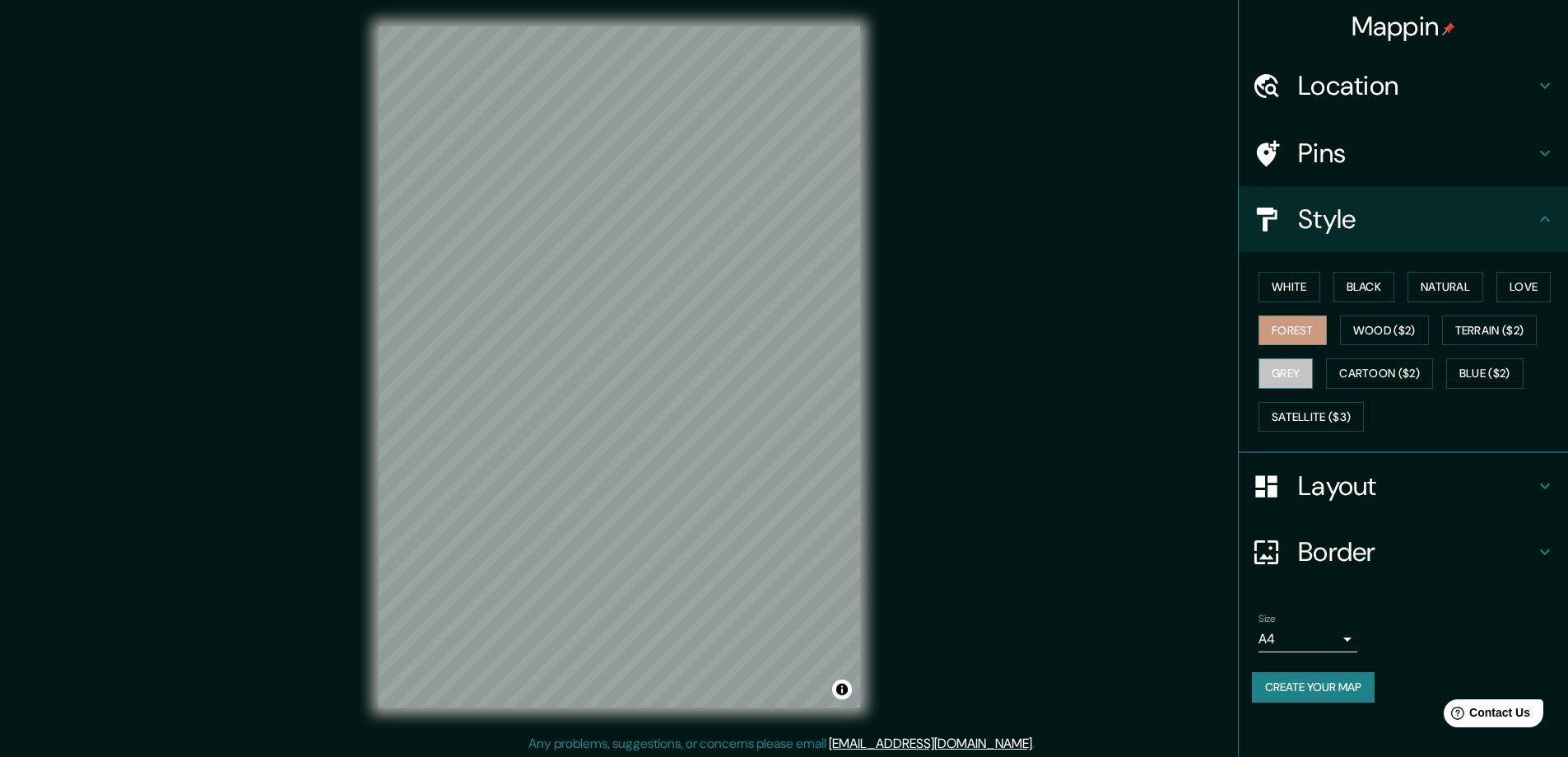
click at [1305, 374] on button "Grey" at bounding box center [1286, 373] width 55 height 30
click at [1414, 378] on button "Cartoon ($2)" at bounding box center [1380, 373] width 107 height 30
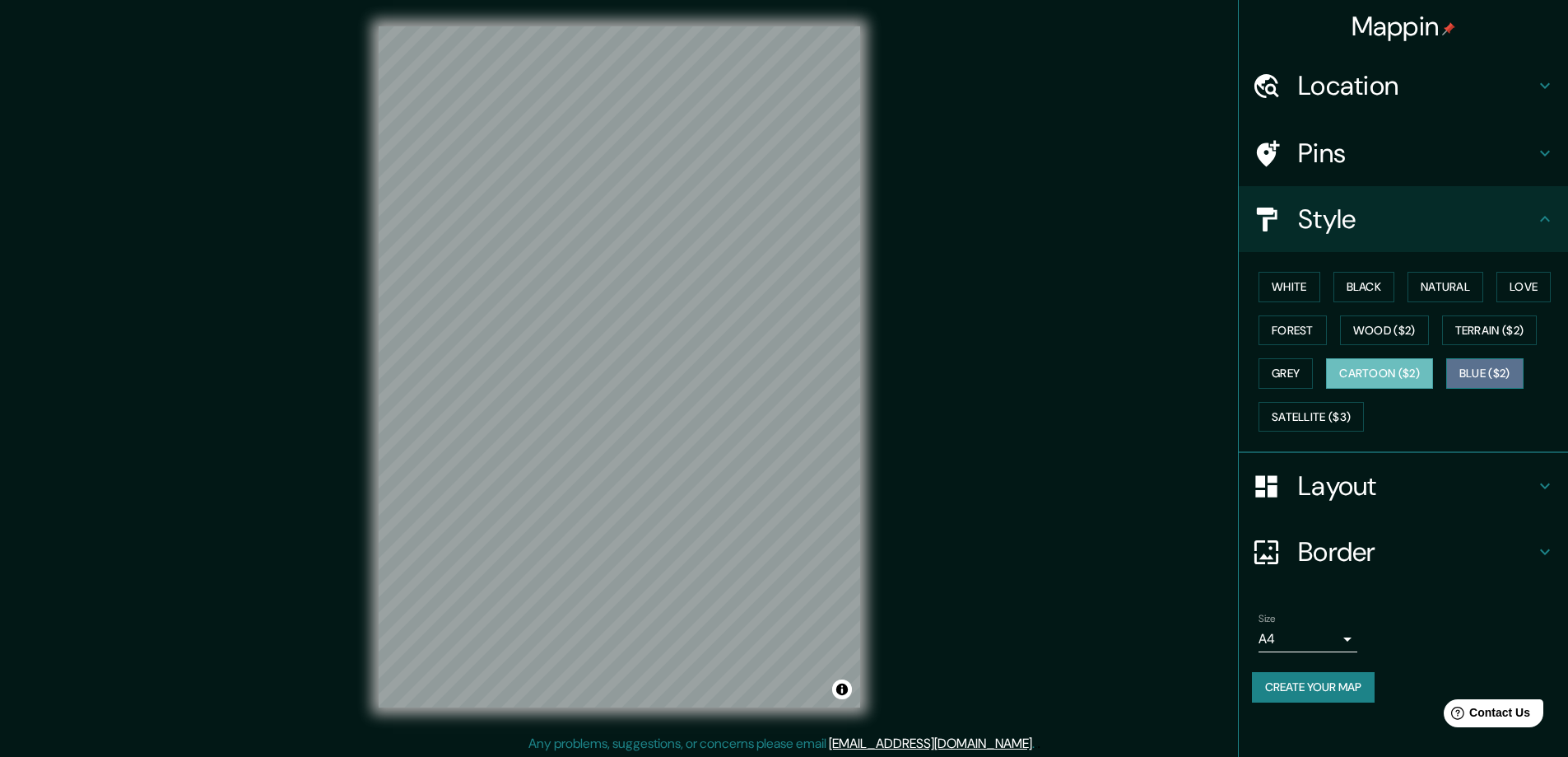
click at [1485, 359] on button "Blue ($2)" at bounding box center [1484, 373] width 77 height 30
click at [1361, 407] on button "Satellite ($3)" at bounding box center [1312, 417] width 105 height 30
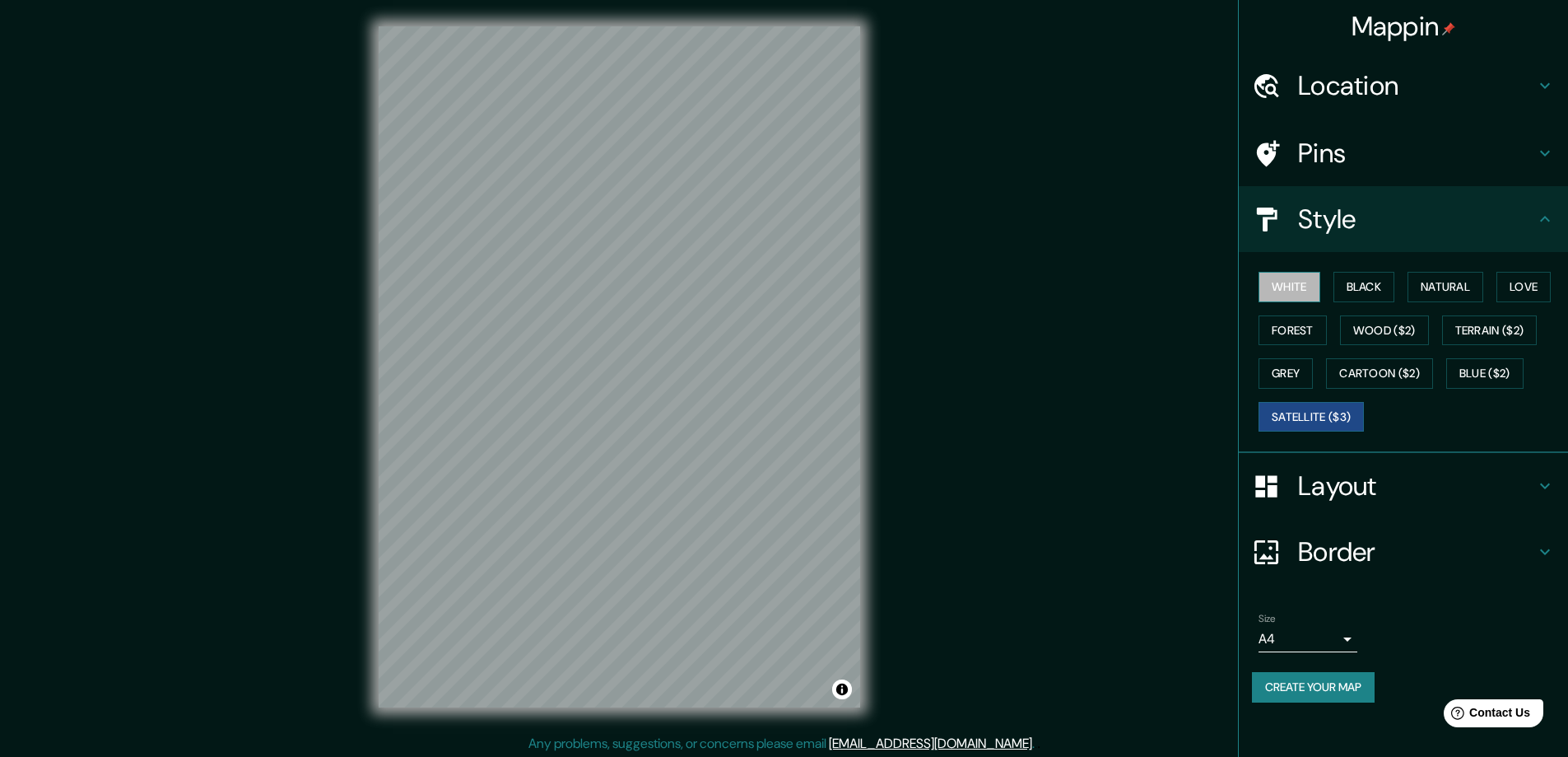
click at [1303, 294] on button "White" at bounding box center [1289, 287] width 61 height 30
click at [1324, 405] on button "Satellite ($3)" at bounding box center [1312, 417] width 105 height 30
click at [1313, 271] on div "White Black Natural Love Forest Wood ($2) Terrain ($2) Grey Cartoon ($2) Blue (…" at bounding box center [1410, 351] width 316 height 173
click at [1310, 286] on button "White" at bounding box center [1289, 287] width 61 height 30
click at [1525, 221] on h4 "Style" at bounding box center [1416, 219] width 237 height 33
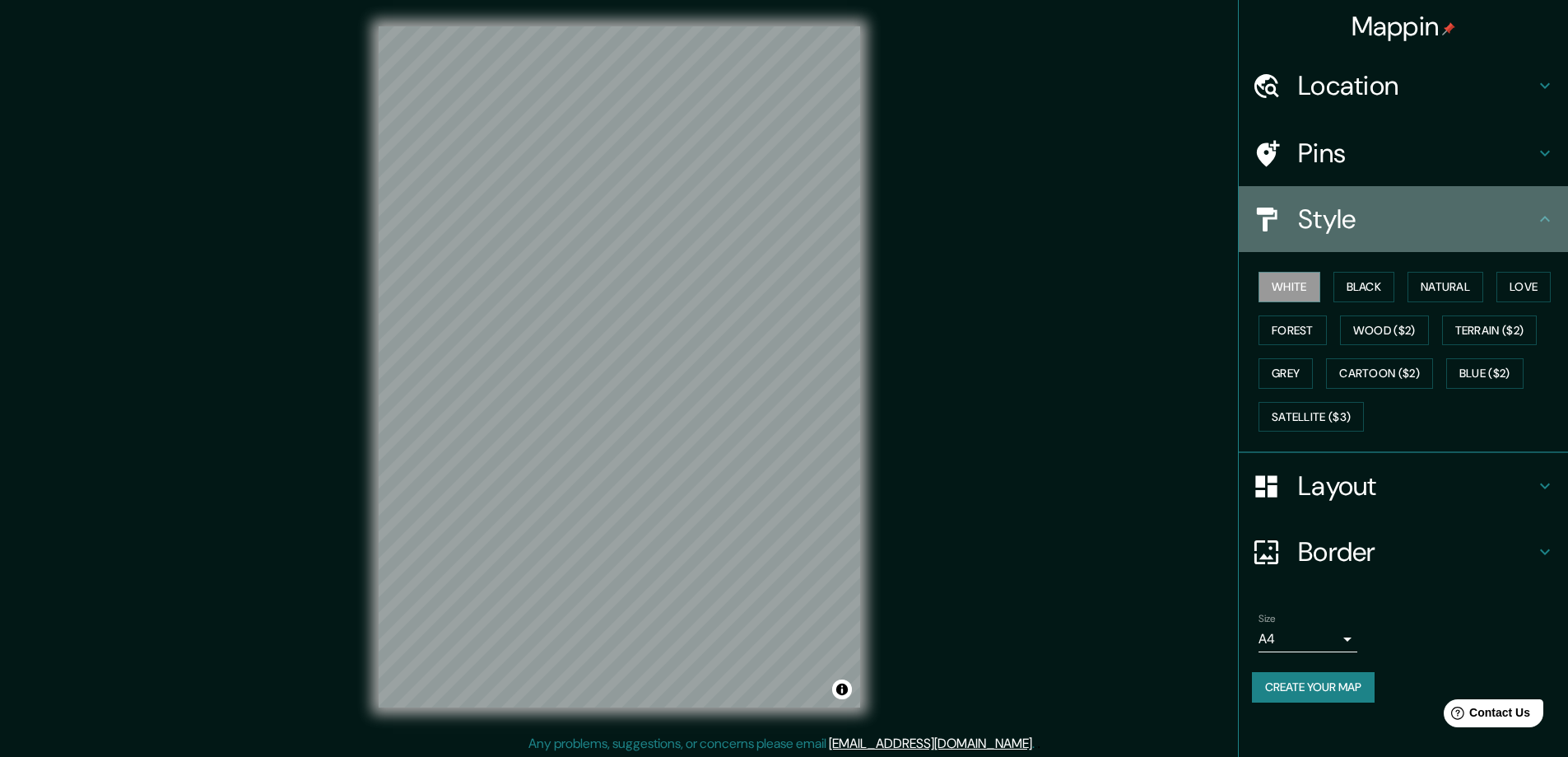
click at [1548, 206] on div "Style" at bounding box center [1403, 219] width 330 height 66
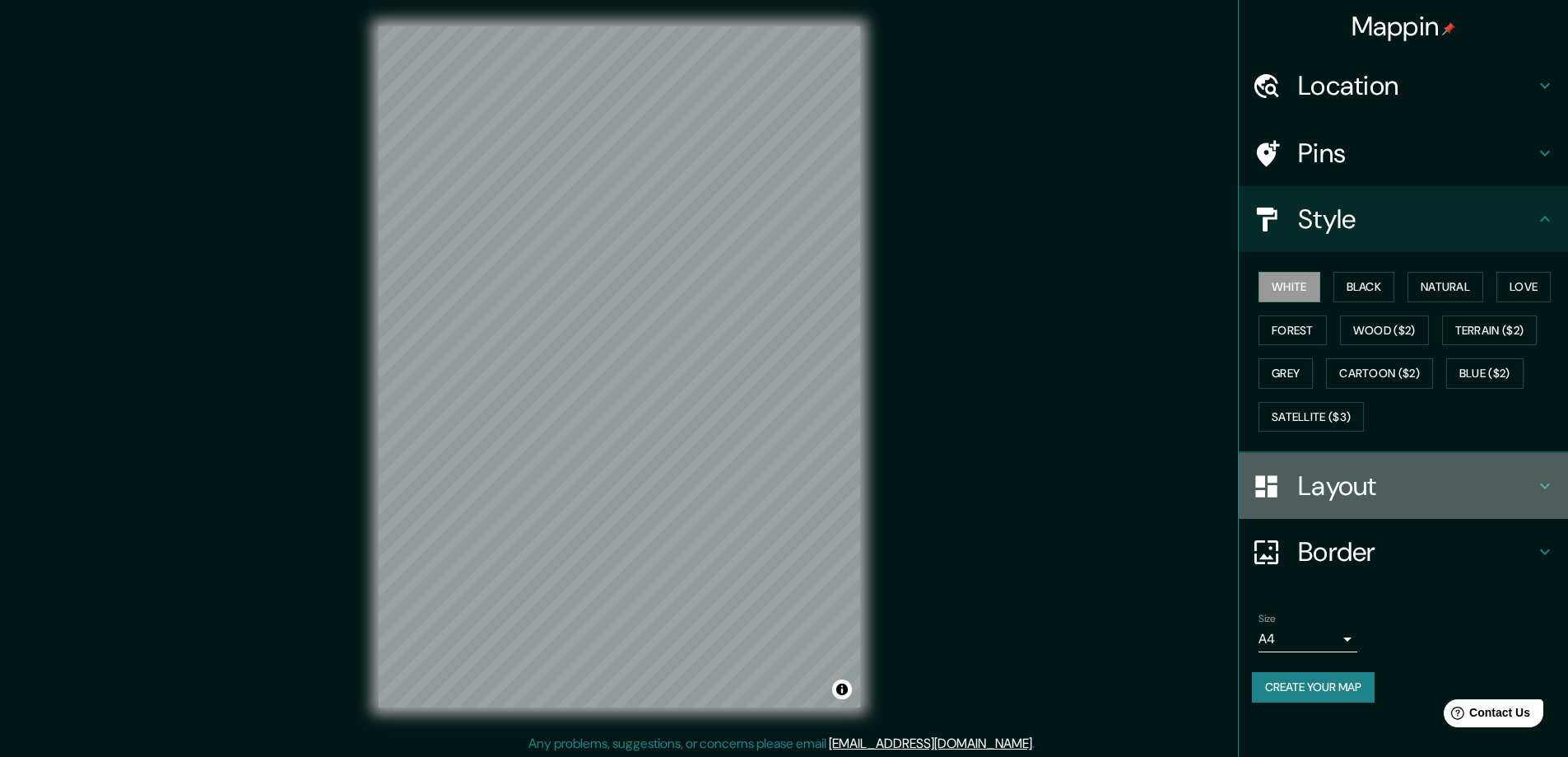
click at [1543, 494] on icon at bounding box center [1545, 486] width 20 height 20
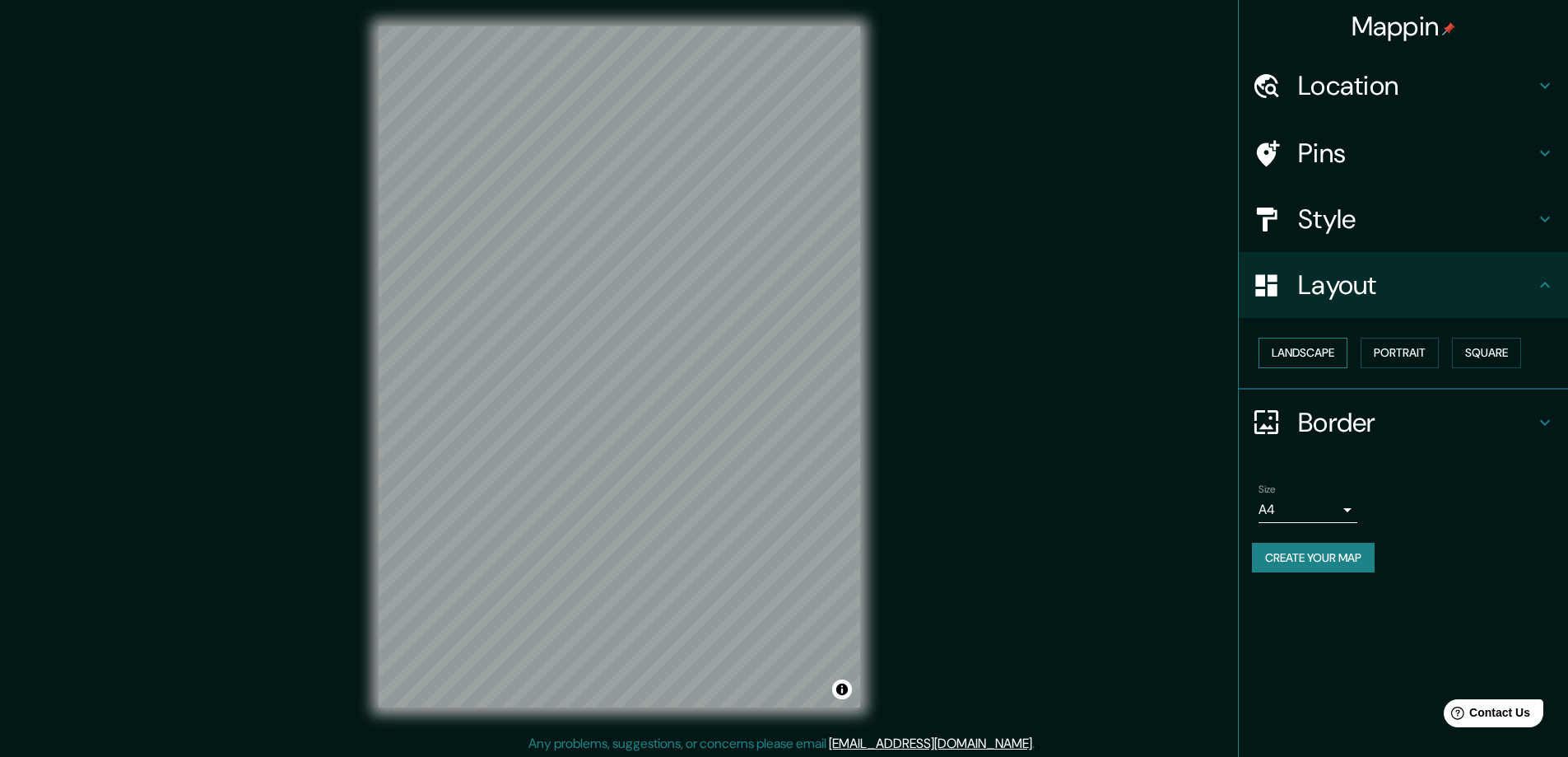
click at [1326, 355] on button "Landscape" at bounding box center [1303, 352] width 89 height 30
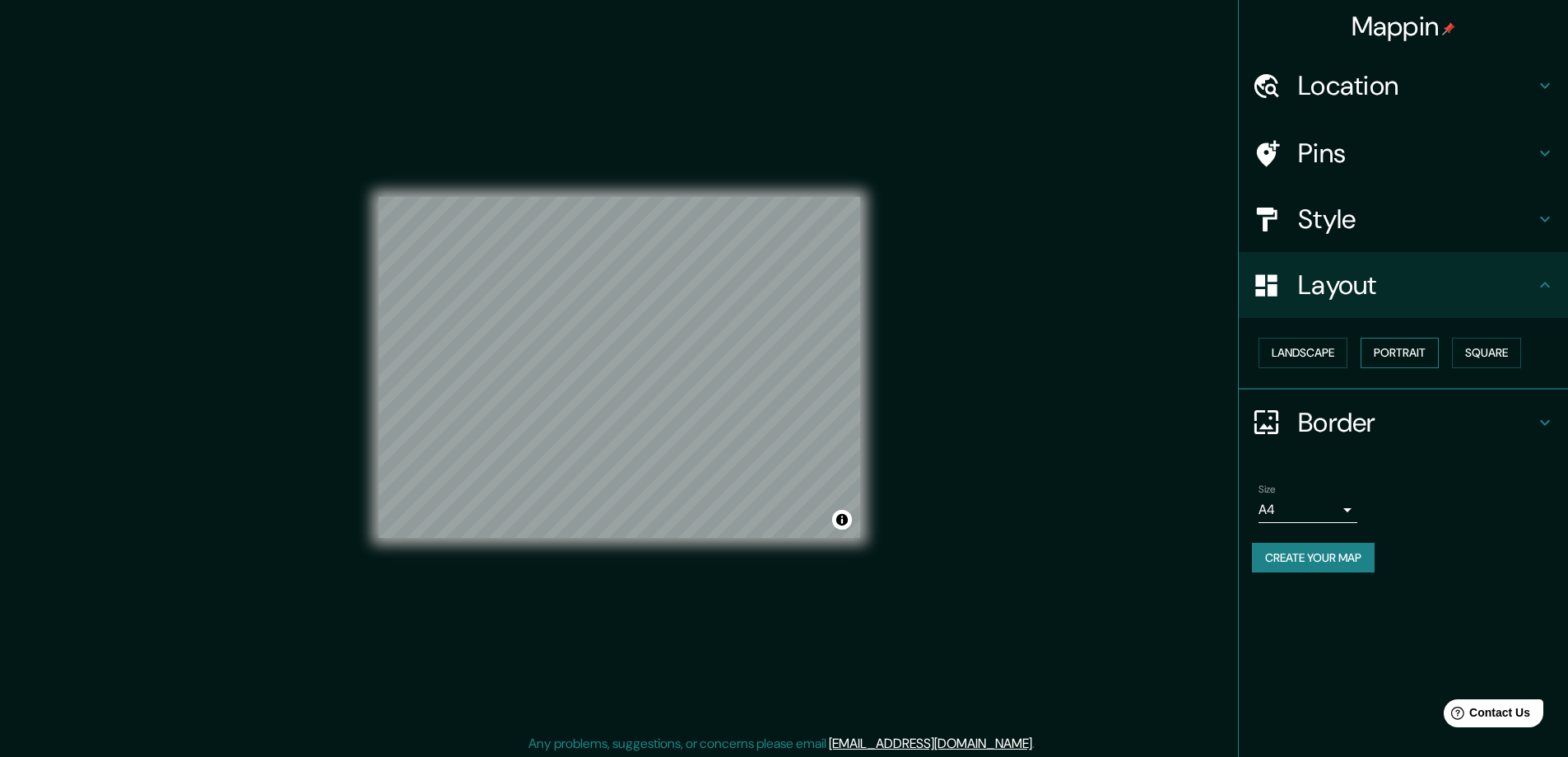
click at [1377, 346] on button "Portrait" at bounding box center [1399, 352] width 78 height 30
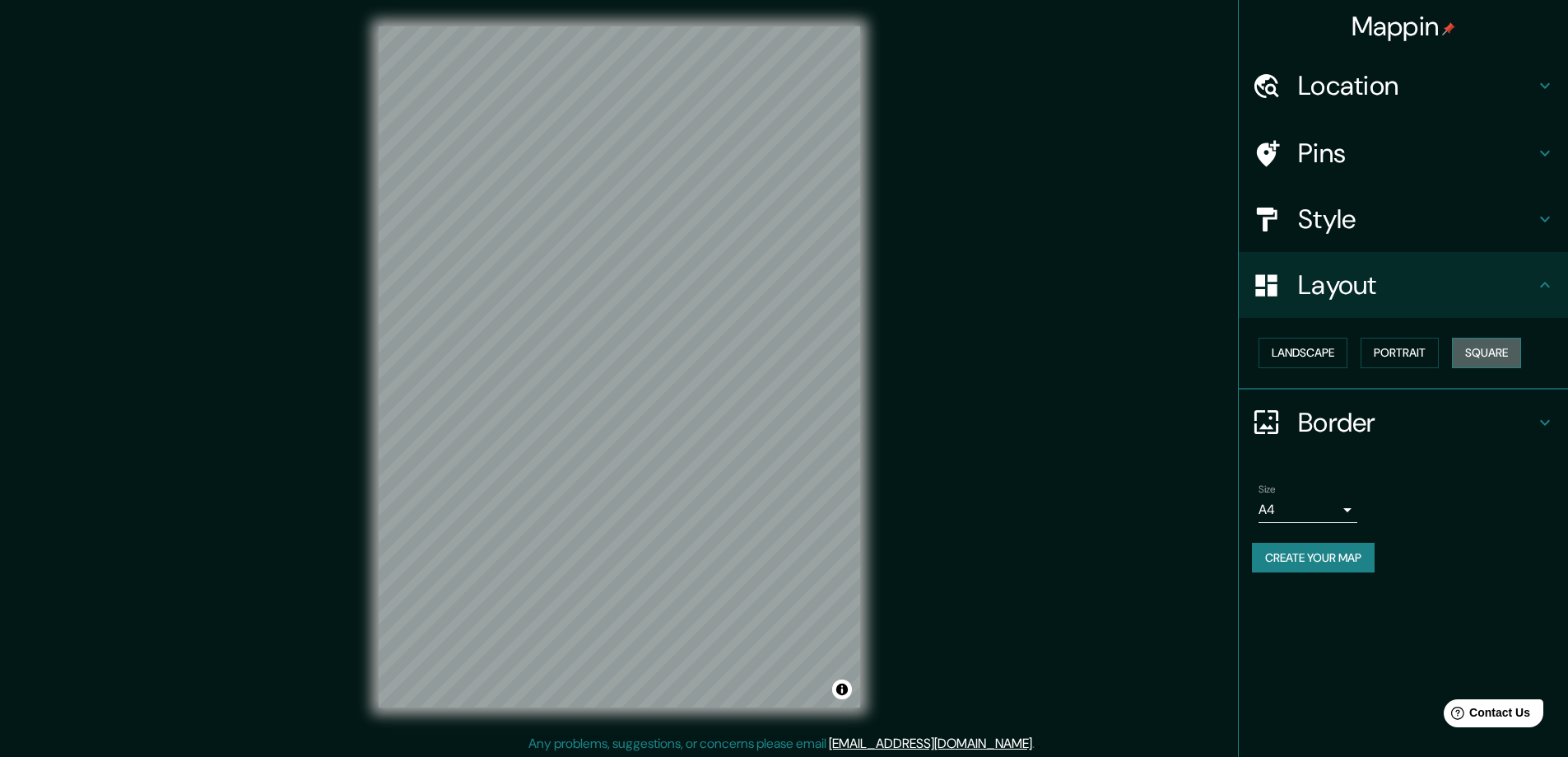
click at [1503, 349] on button "Square" at bounding box center [1486, 352] width 69 height 30
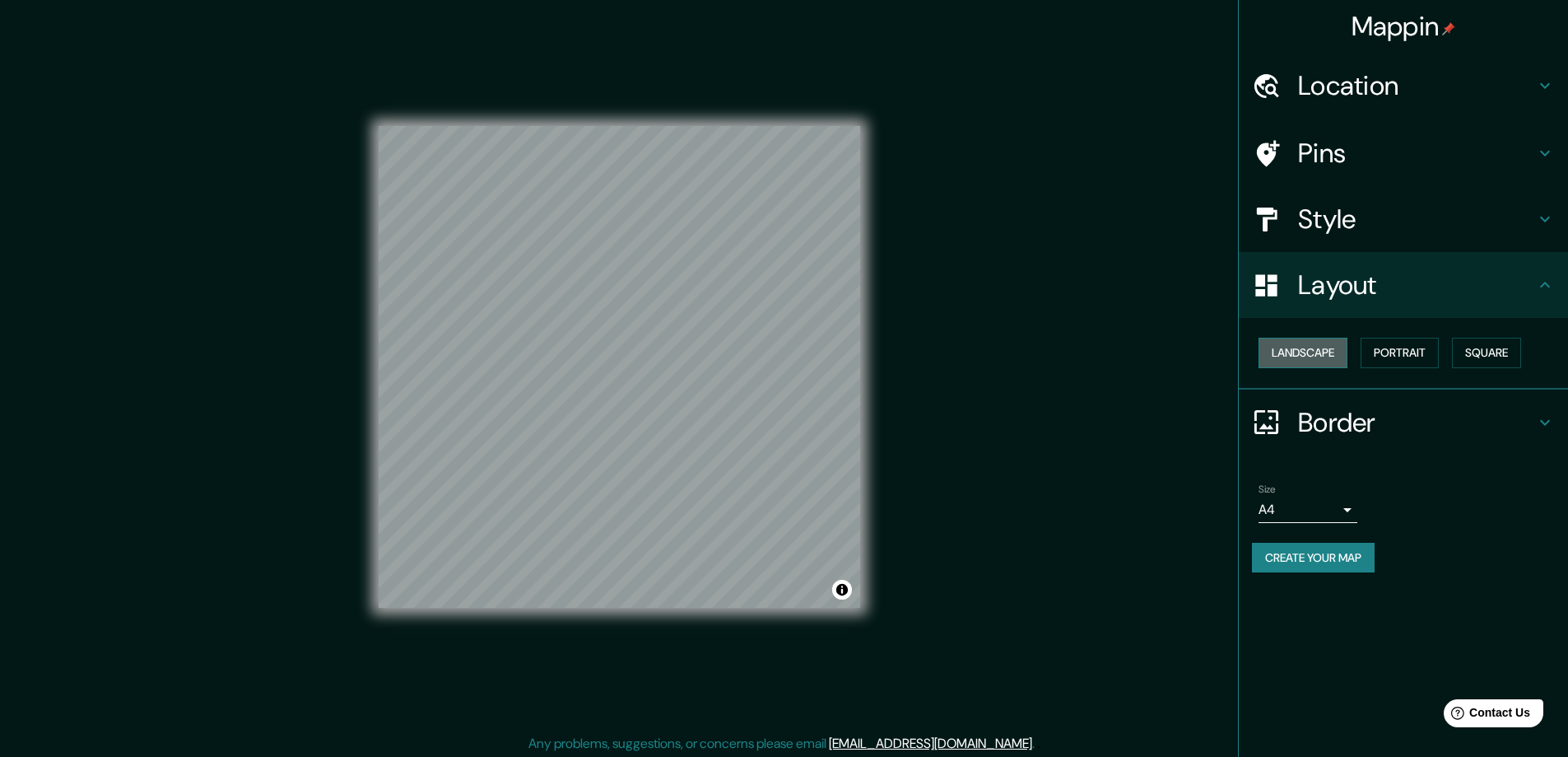
click at [1302, 358] on button "Landscape" at bounding box center [1303, 352] width 89 height 30
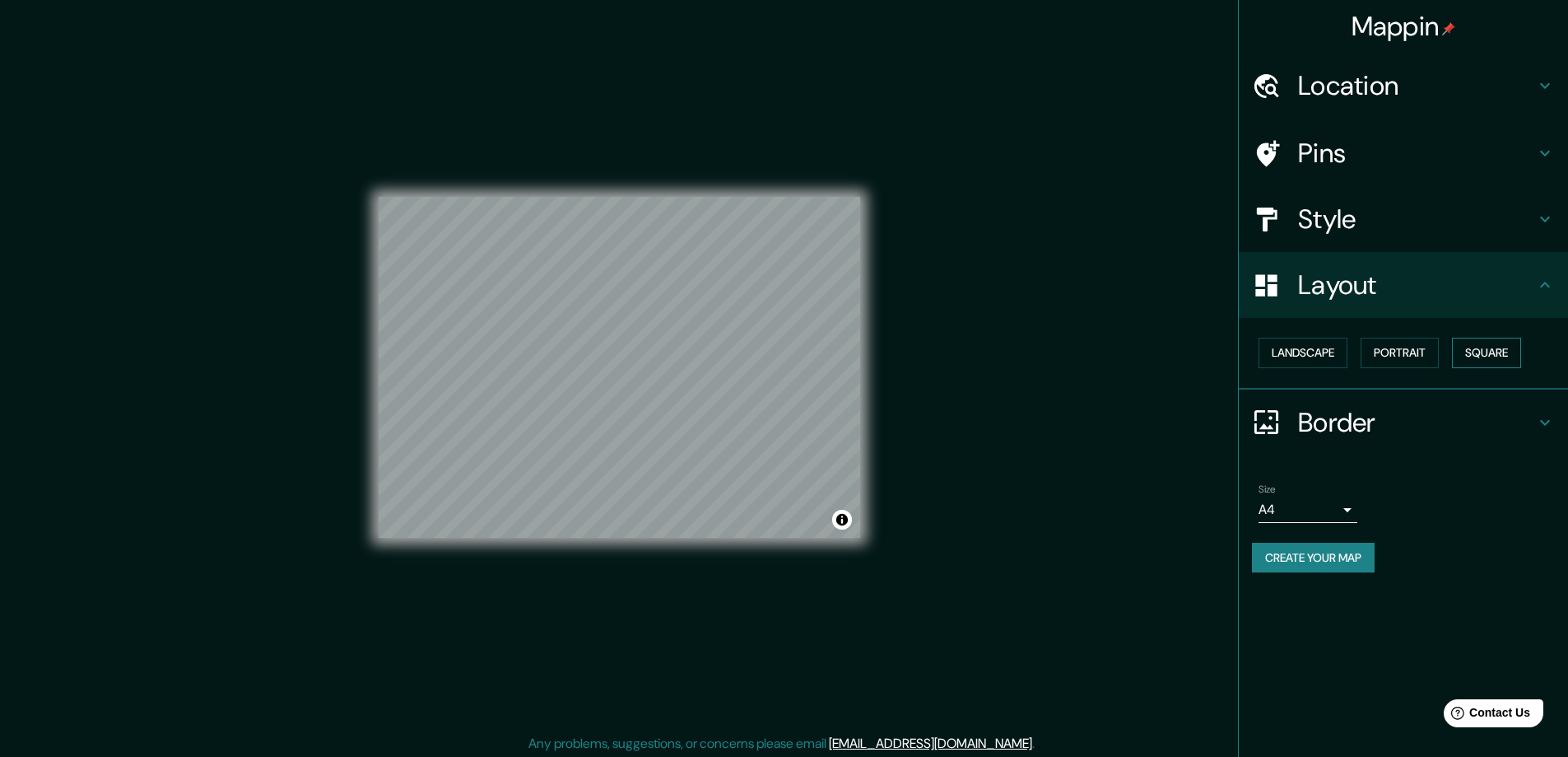
click at [1511, 347] on button "Square" at bounding box center [1486, 352] width 69 height 30
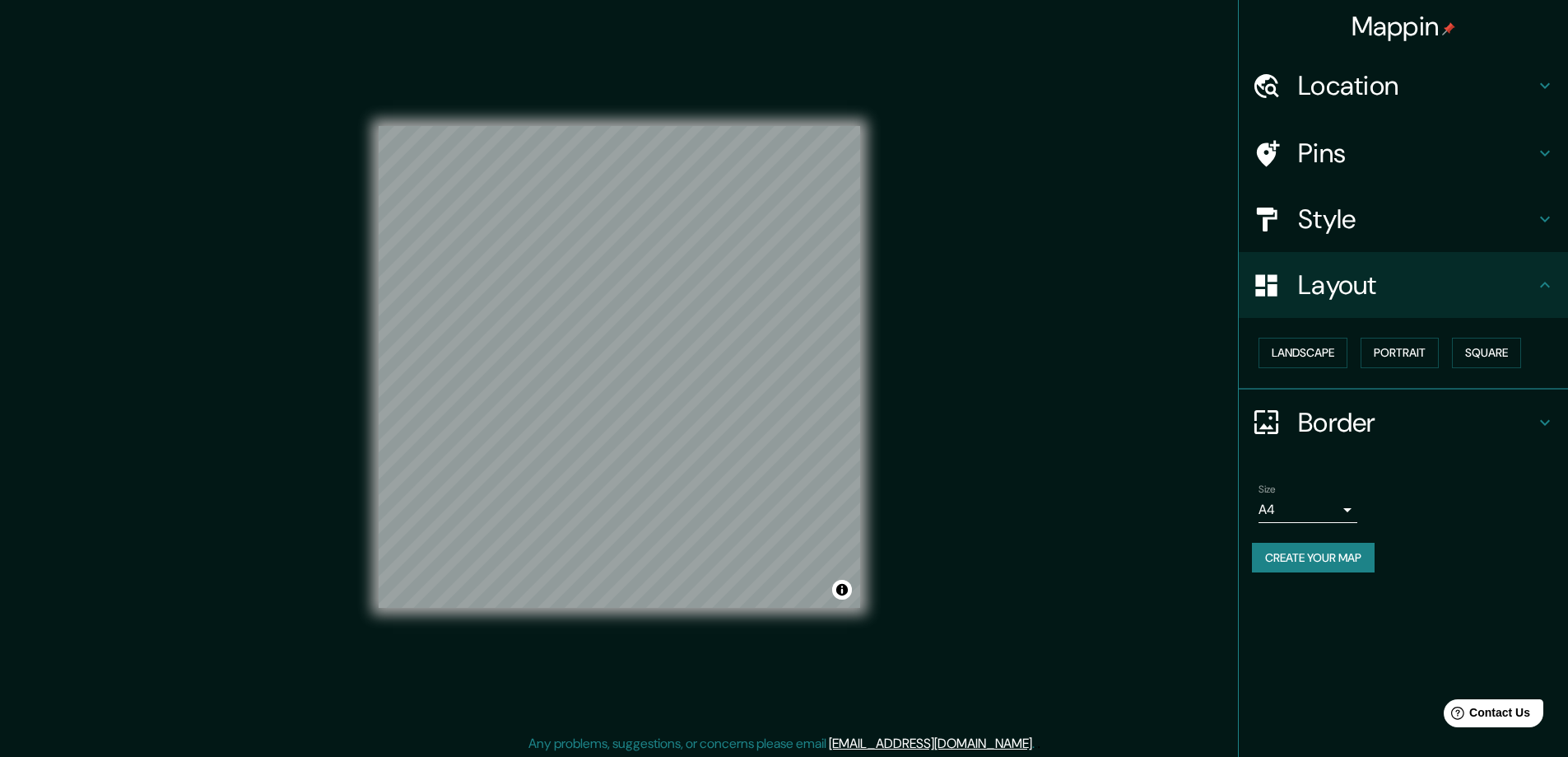
click at [1539, 407] on div "Border" at bounding box center [1403, 422] width 330 height 66
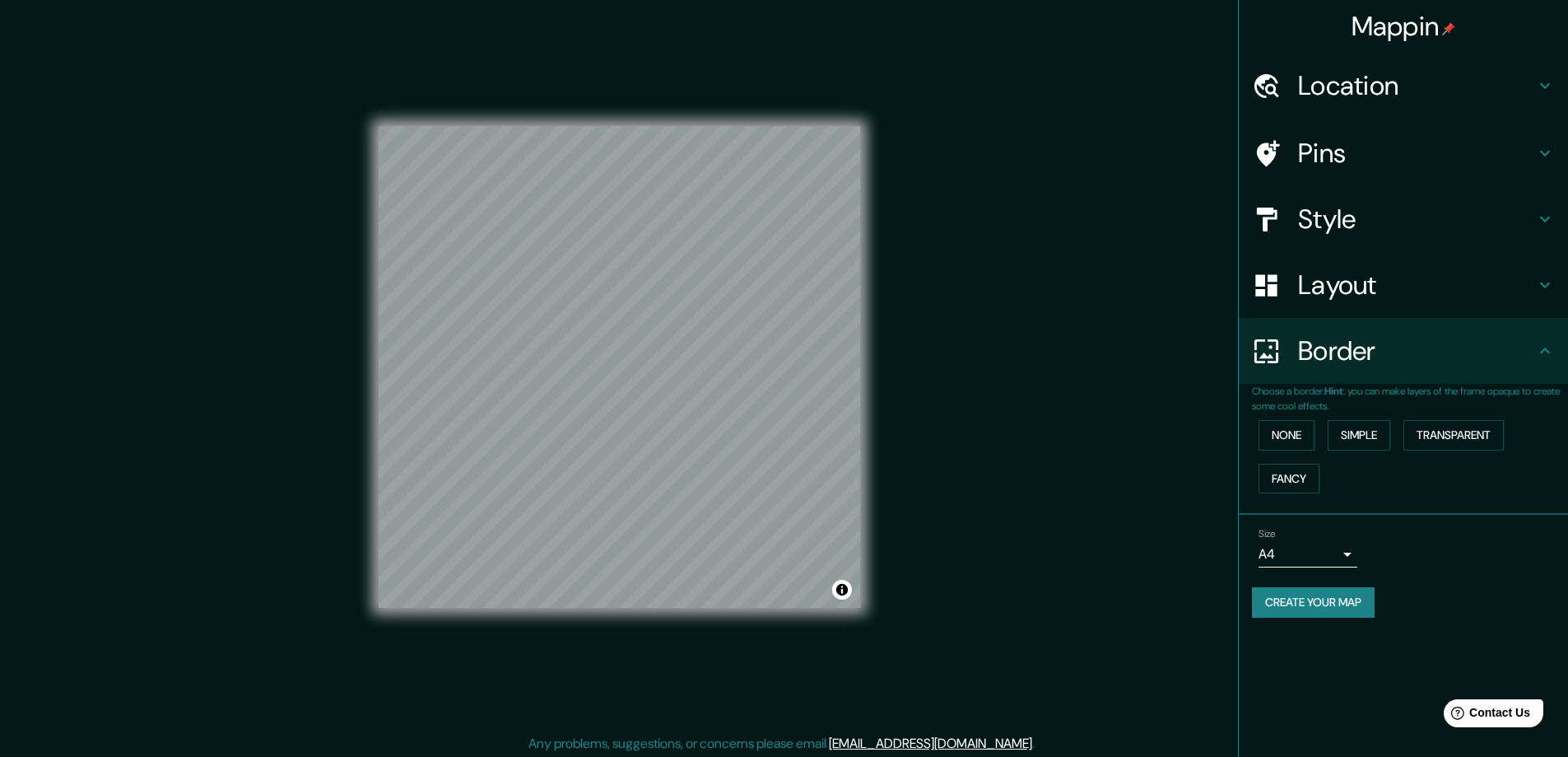
click at [1287, 418] on div "None Simple Transparent Fancy" at bounding box center [1410, 457] width 316 height 87
click at [1291, 419] on button "None" at bounding box center [1286, 434] width 56 height 30
click at [1349, 432] on button "Simple" at bounding box center [1359, 434] width 62 height 30
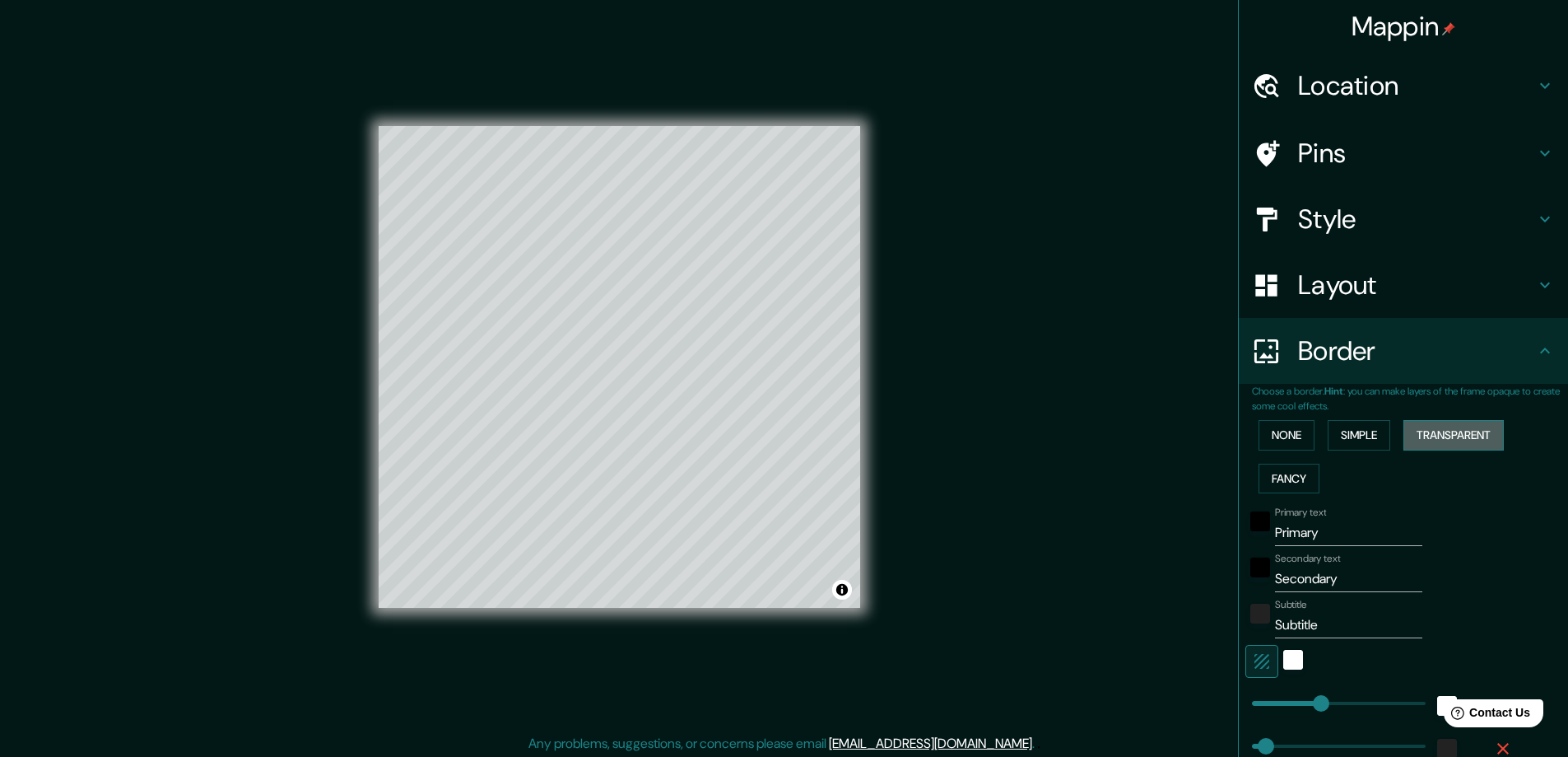
click at [1445, 438] on button "Transparent" at bounding box center [1453, 434] width 100 height 30
click at [1269, 443] on button "None" at bounding box center [1286, 434] width 56 height 30
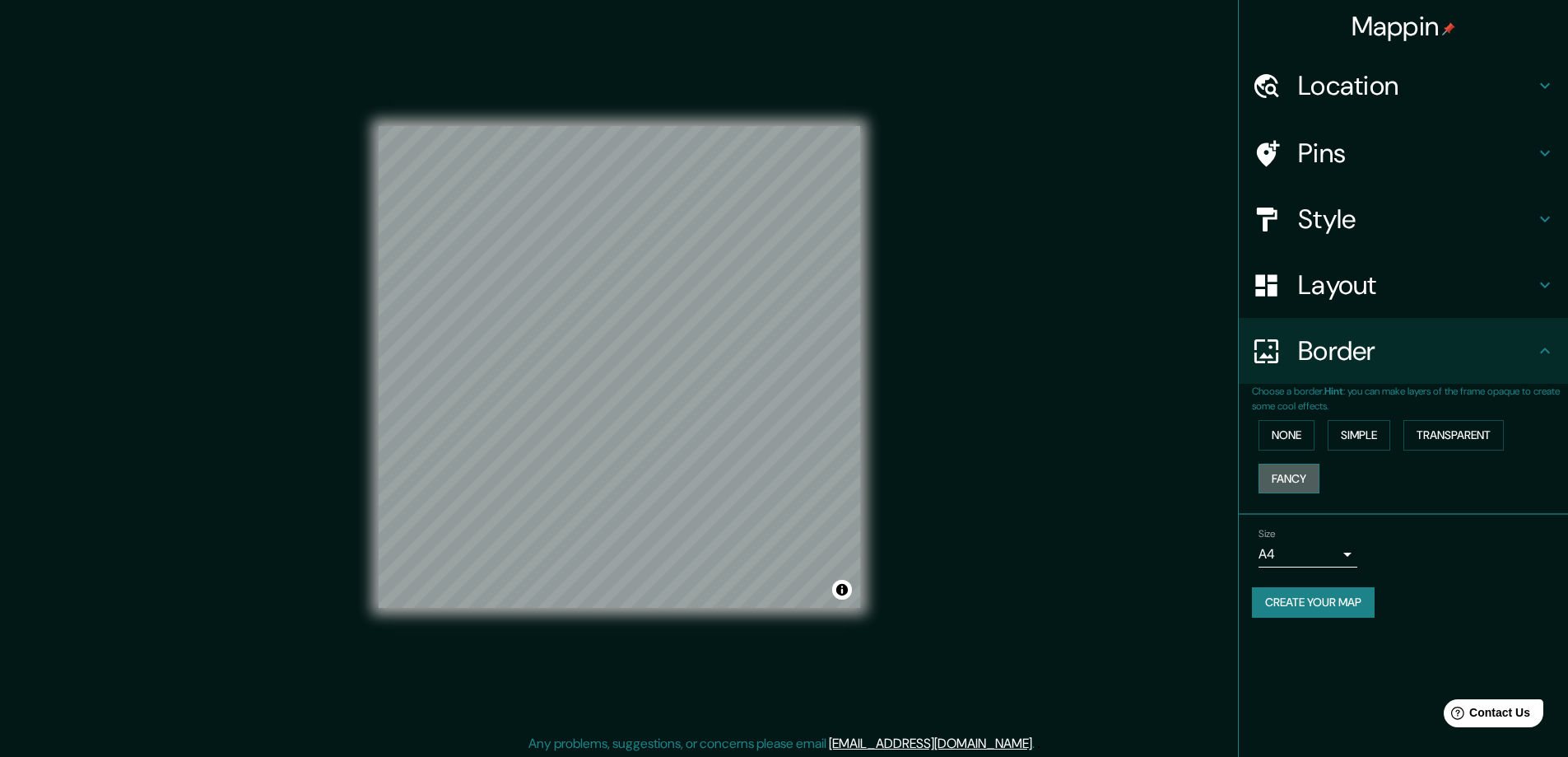
click at [1297, 482] on button "Fancy" at bounding box center [1289, 478] width 60 height 30
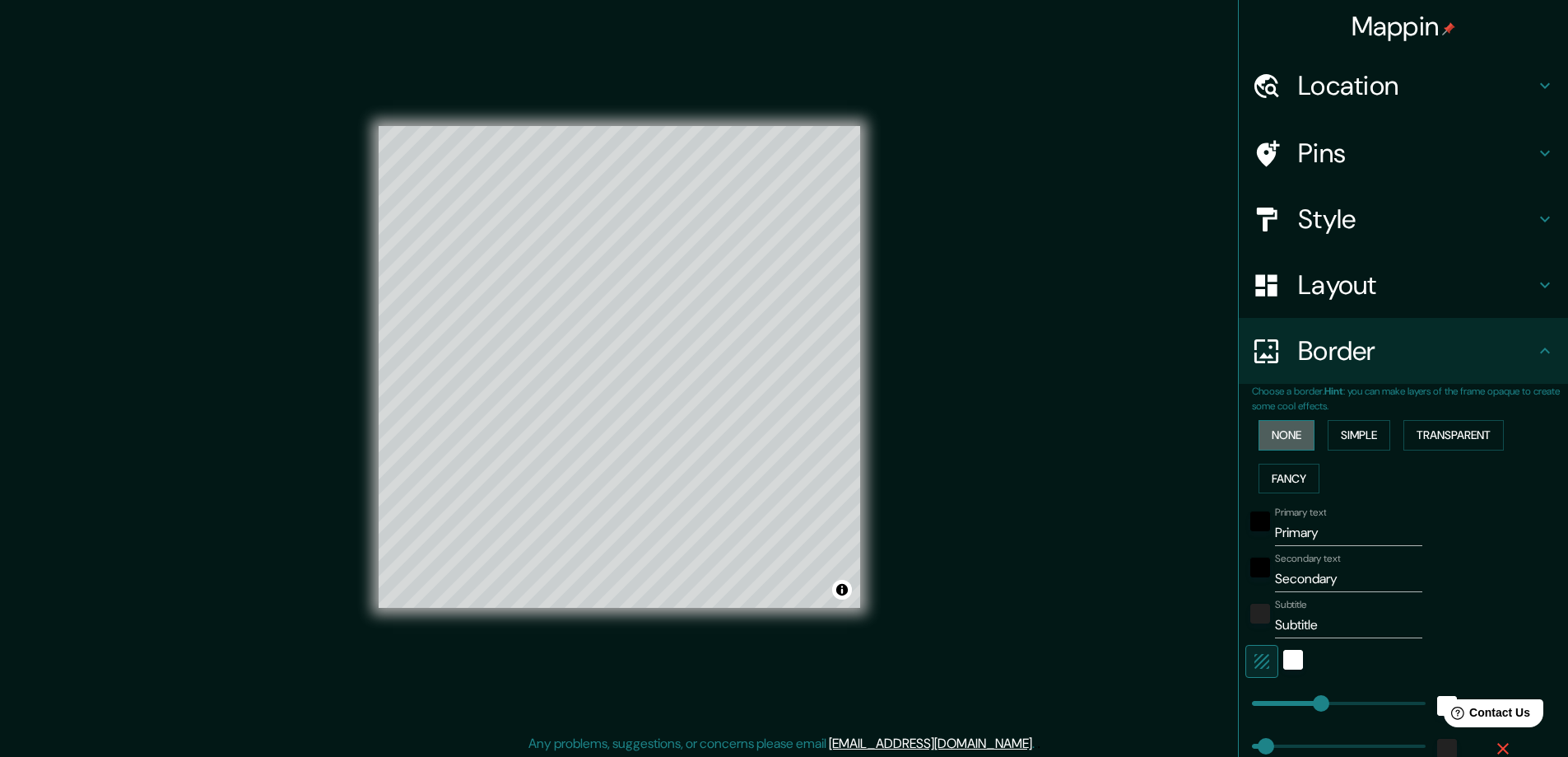
click at [1288, 427] on button "None" at bounding box center [1286, 434] width 56 height 30
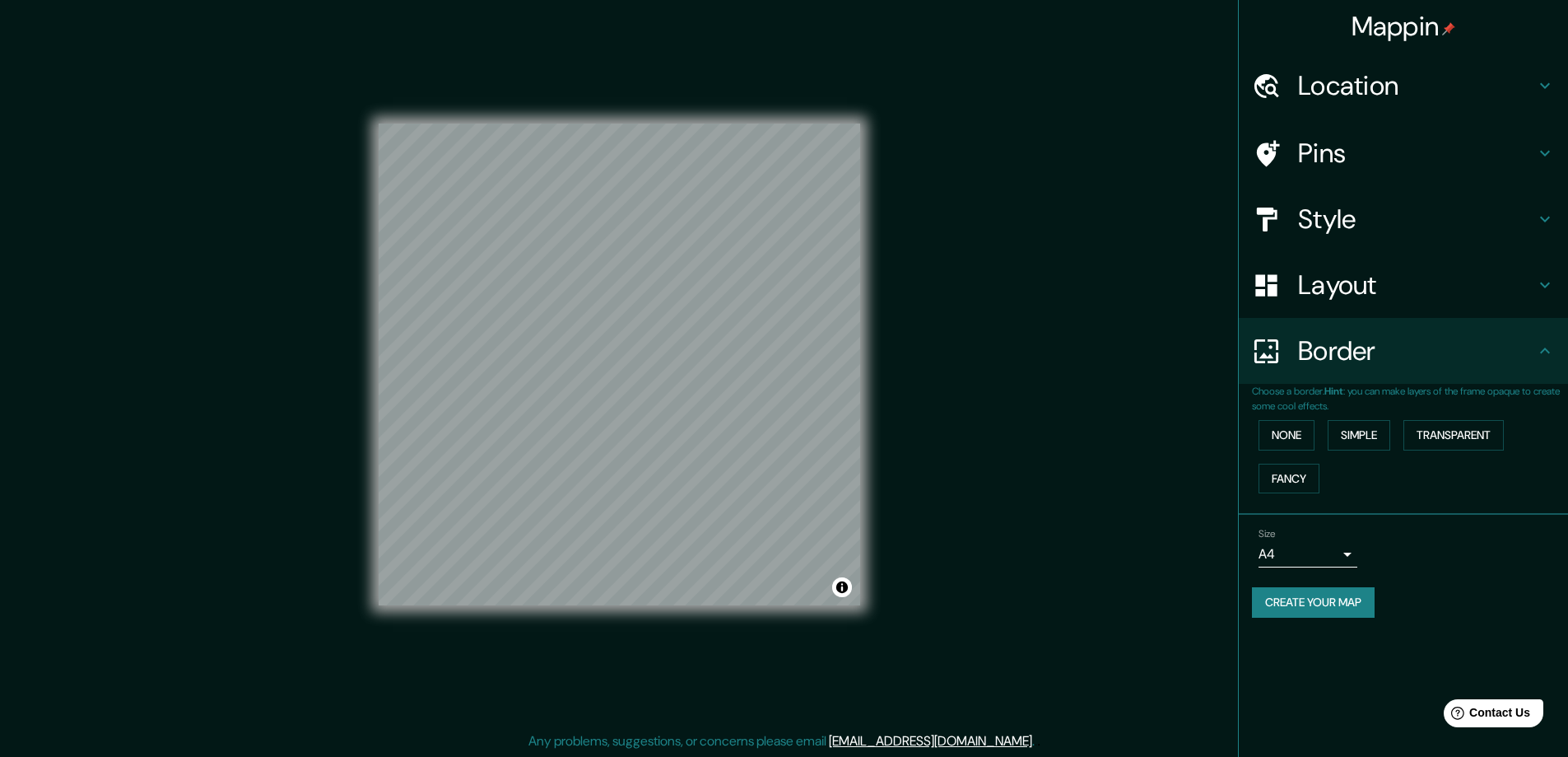
scroll to position [3, 0]
click at [1355, 598] on button "Create your map" at bounding box center [1313, 602] width 123 height 30
click at [1343, 608] on button "Create your map" at bounding box center [1313, 602] width 123 height 30
click at [1339, 619] on div "Size A4 single Create your map" at bounding box center [1403, 576] width 303 height 109
click at [1339, 612] on button "Create your map" at bounding box center [1313, 602] width 123 height 30
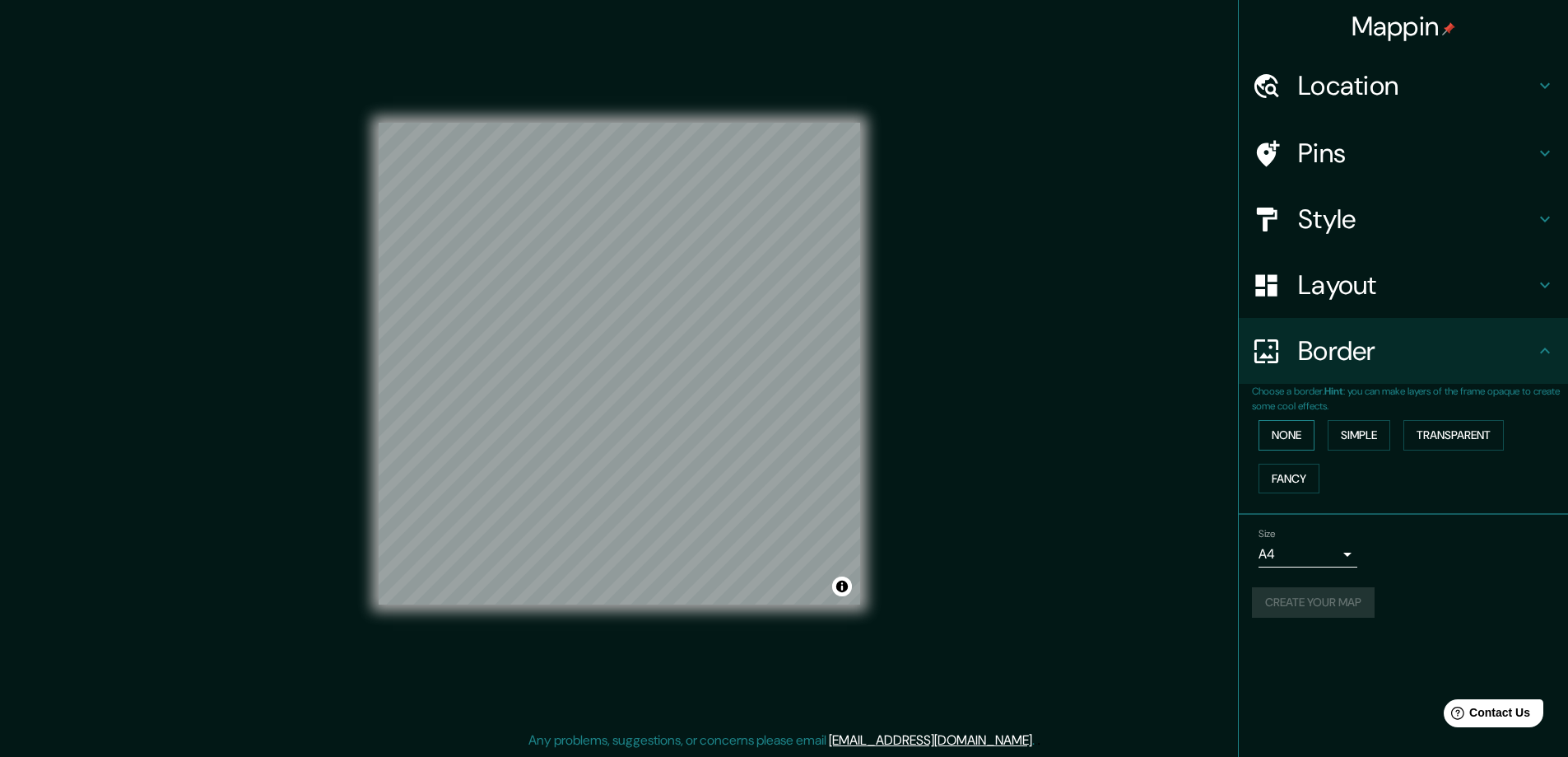
click at [1307, 438] on button "None" at bounding box center [1286, 434] width 56 height 30
drag, startPoint x: 1308, startPoint y: 416, endPoint x: 1296, endPoint y: 441, distance: 27.7
click at [1309, 417] on div "None Simple Transparent Fancy" at bounding box center [1410, 457] width 316 height 87
click at [1294, 443] on button "None" at bounding box center [1286, 434] width 56 height 30
click at [1349, 444] on button "Simple" at bounding box center [1359, 434] width 62 height 30
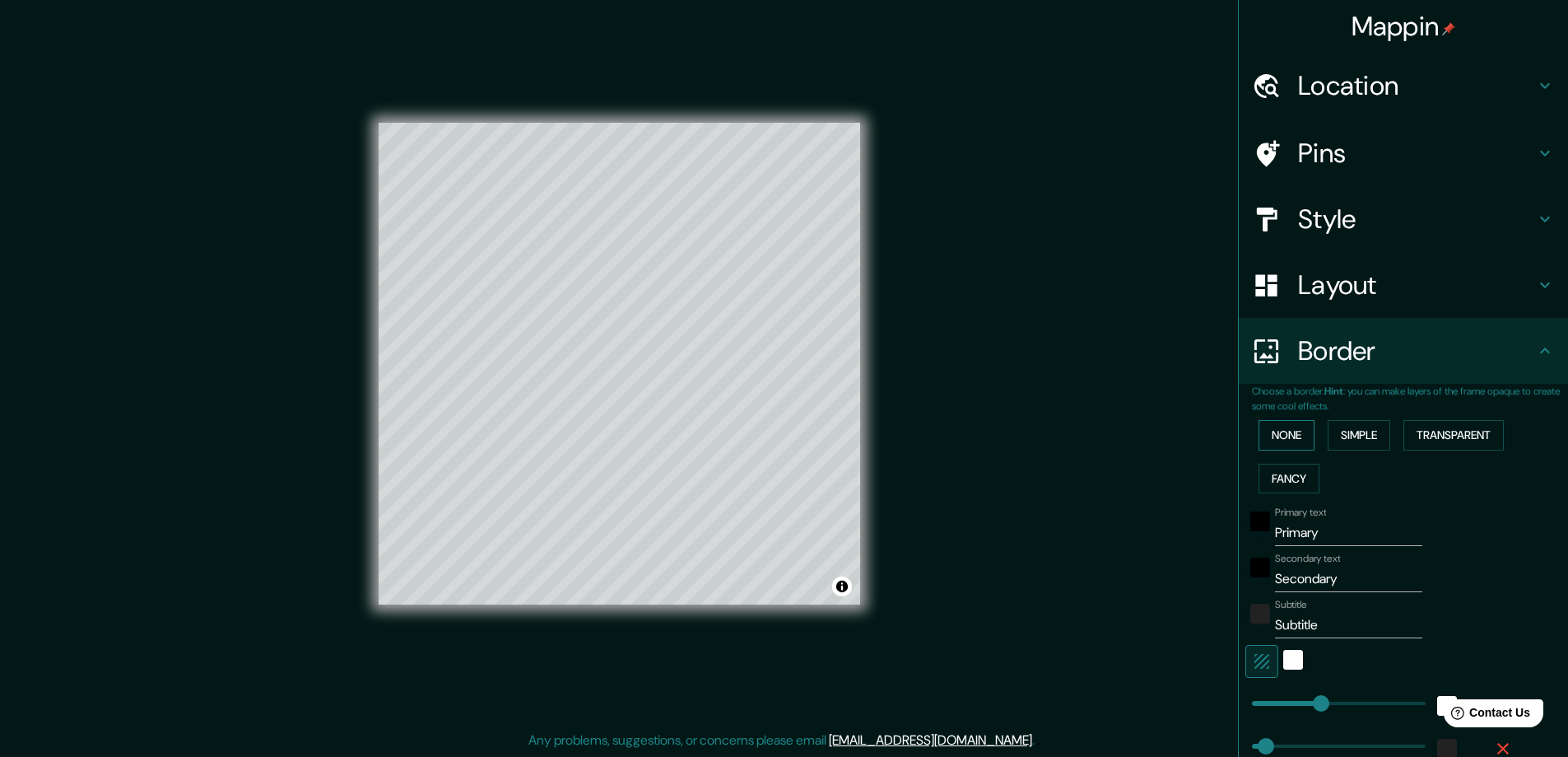
click at [1290, 435] on button "None" at bounding box center [1286, 434] width 56 height 30
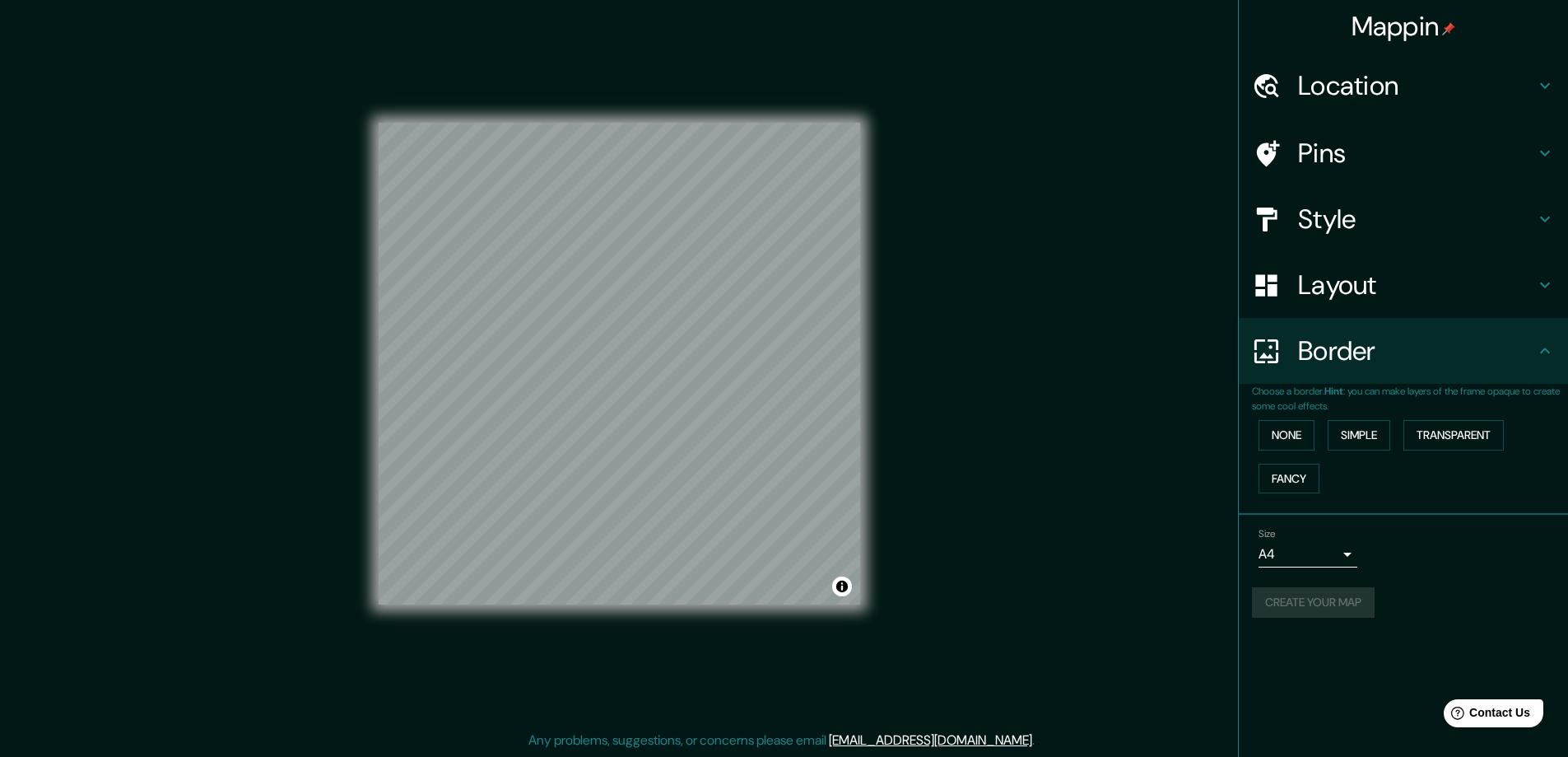
click at [1332, 617] on div "Create your map" at bounding box center [1403, 602] width 303 height 30
click at [1334, 612] on div "Create your map" at bounding box center [1403, 602] width 303 height 30
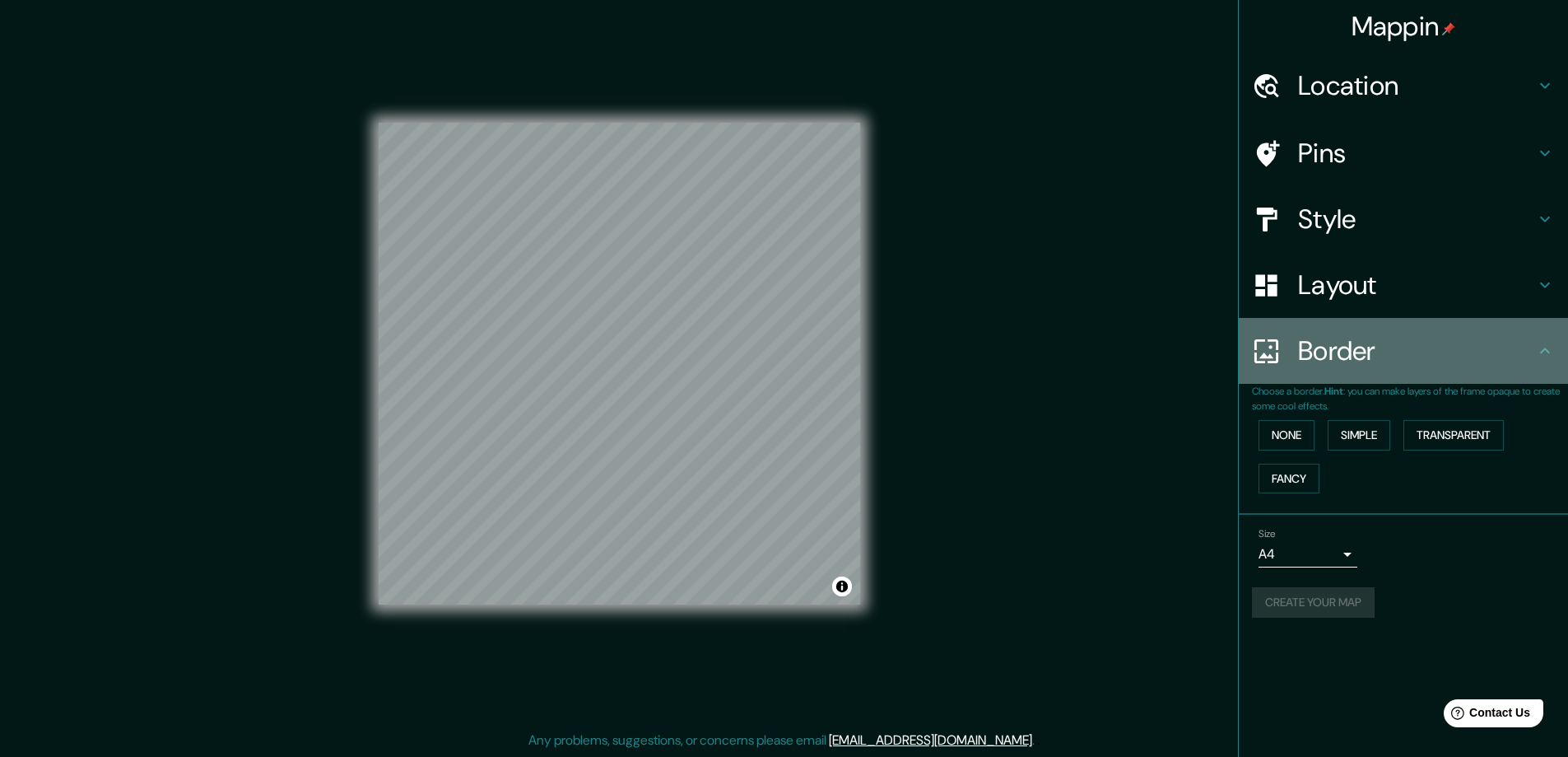
click at [1549, 341] on icon at bounding box center [1545, 350] width 20 height 20
click at [1545, 348] on icon at bounding box center [1545, 350] width 10 height 6
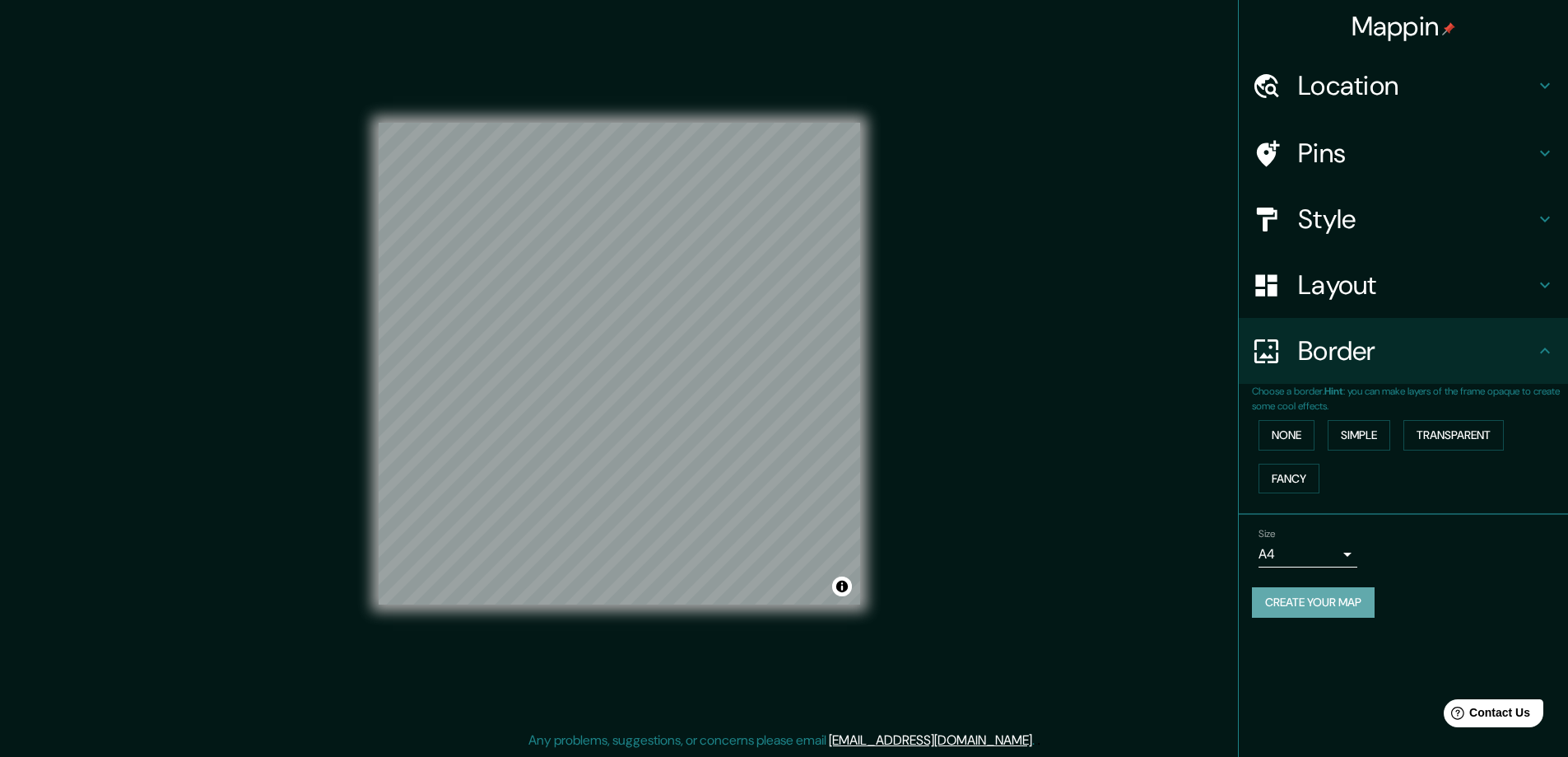
click at [1348, 593] on button "Create your map" at bounding box center [1313, 602] width 123 height 30
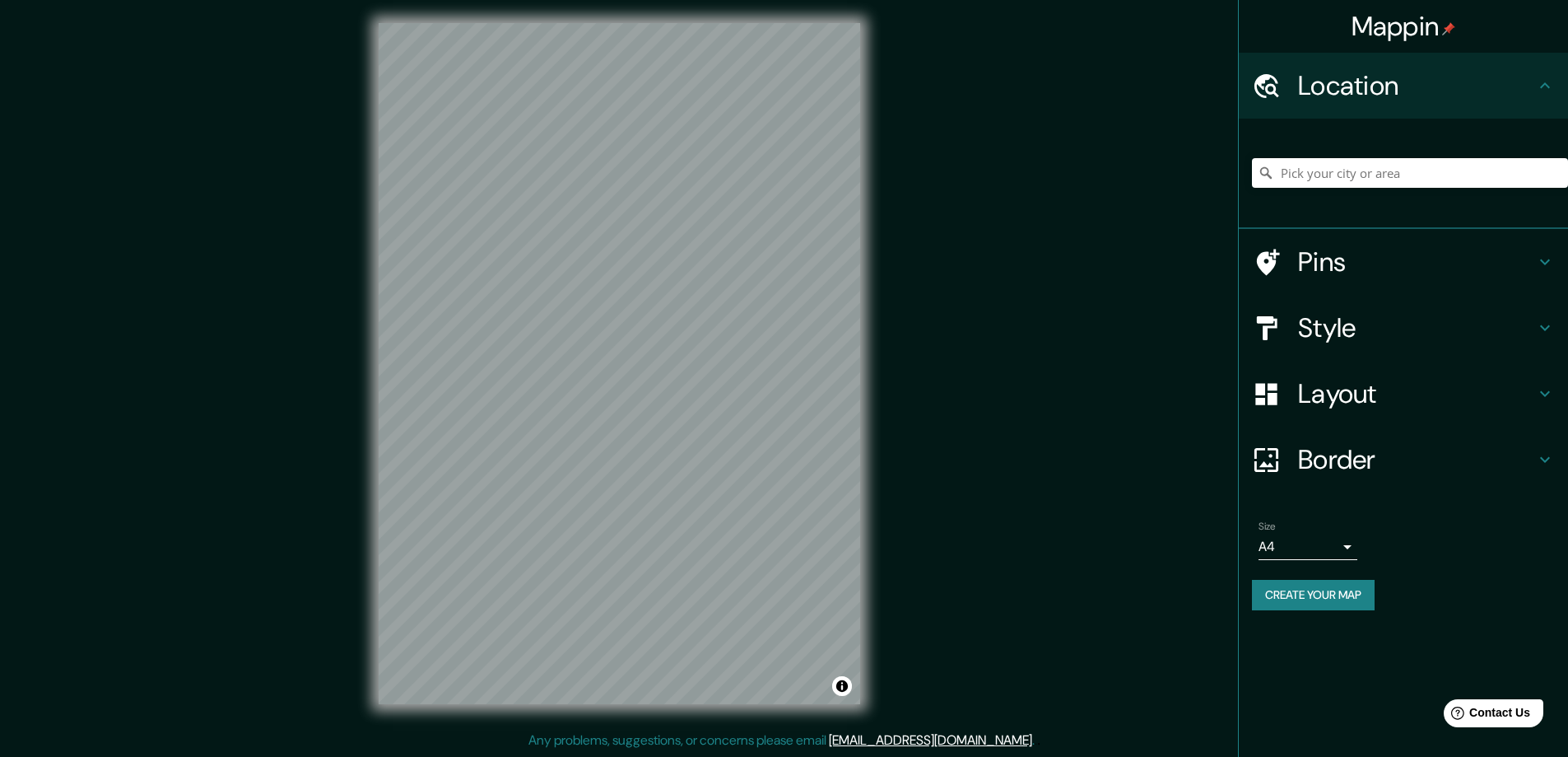
click at [1058, 290] on div "Mappin Location Pins Style Layout Border Choose a border. Hint : you can make l…" at bounding box center [784, 377] width 1568 height 760
drag, startPoint x: 563, startPoint y: 474, endPoint x: 603, endPoint y: 462, distance: 41.8
click at [603, 462] on div at bounding box center [608, 458] width 14 height 14
click at [608, 460] on div at bounding box center [608, 458] width 14 height 14
click at [1310, 585] on button "Create your map" at bounding box center [1313, 594] width 123 height 30
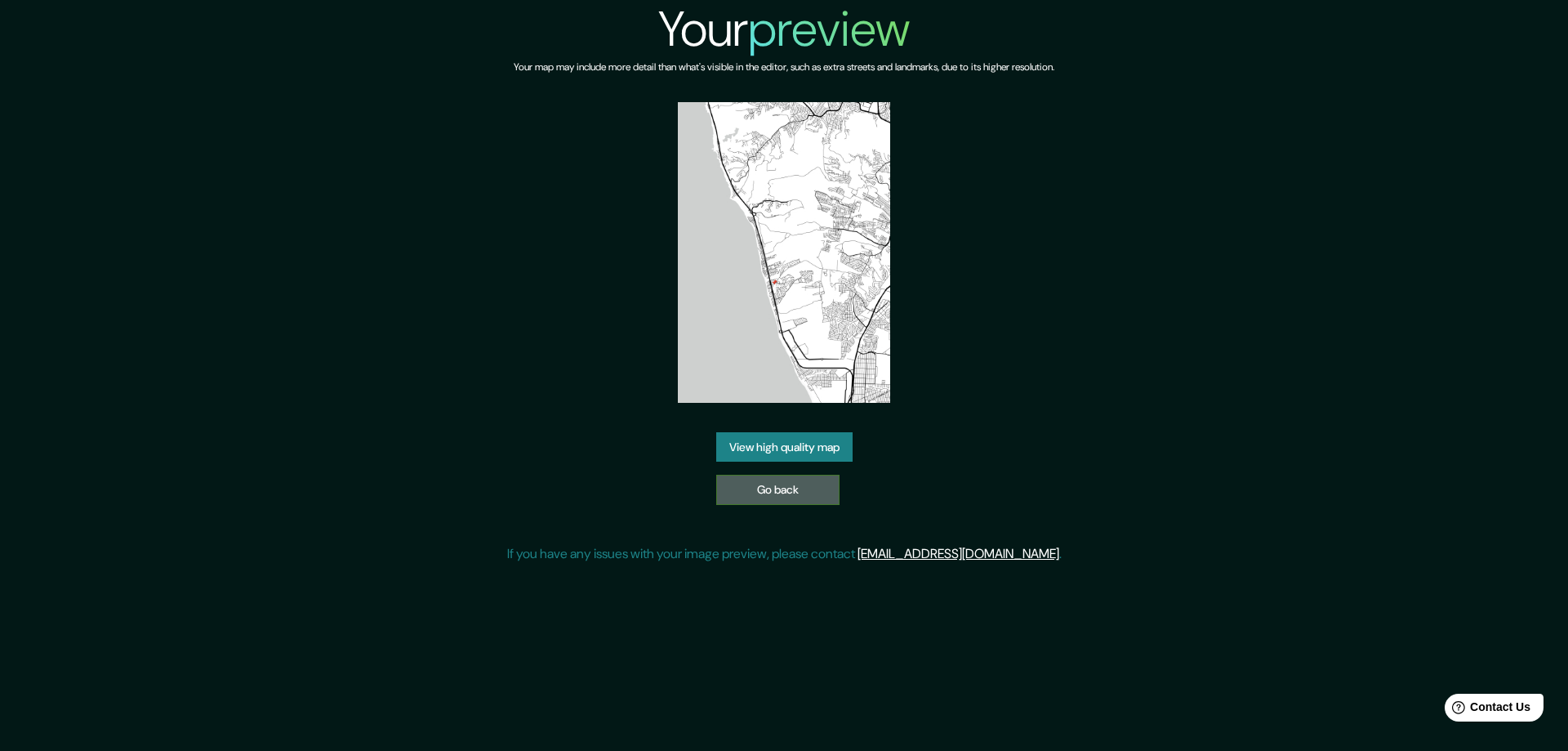
click at [802, 494] on link "Go back" at bounding box center [777, 489] width 123 height 30
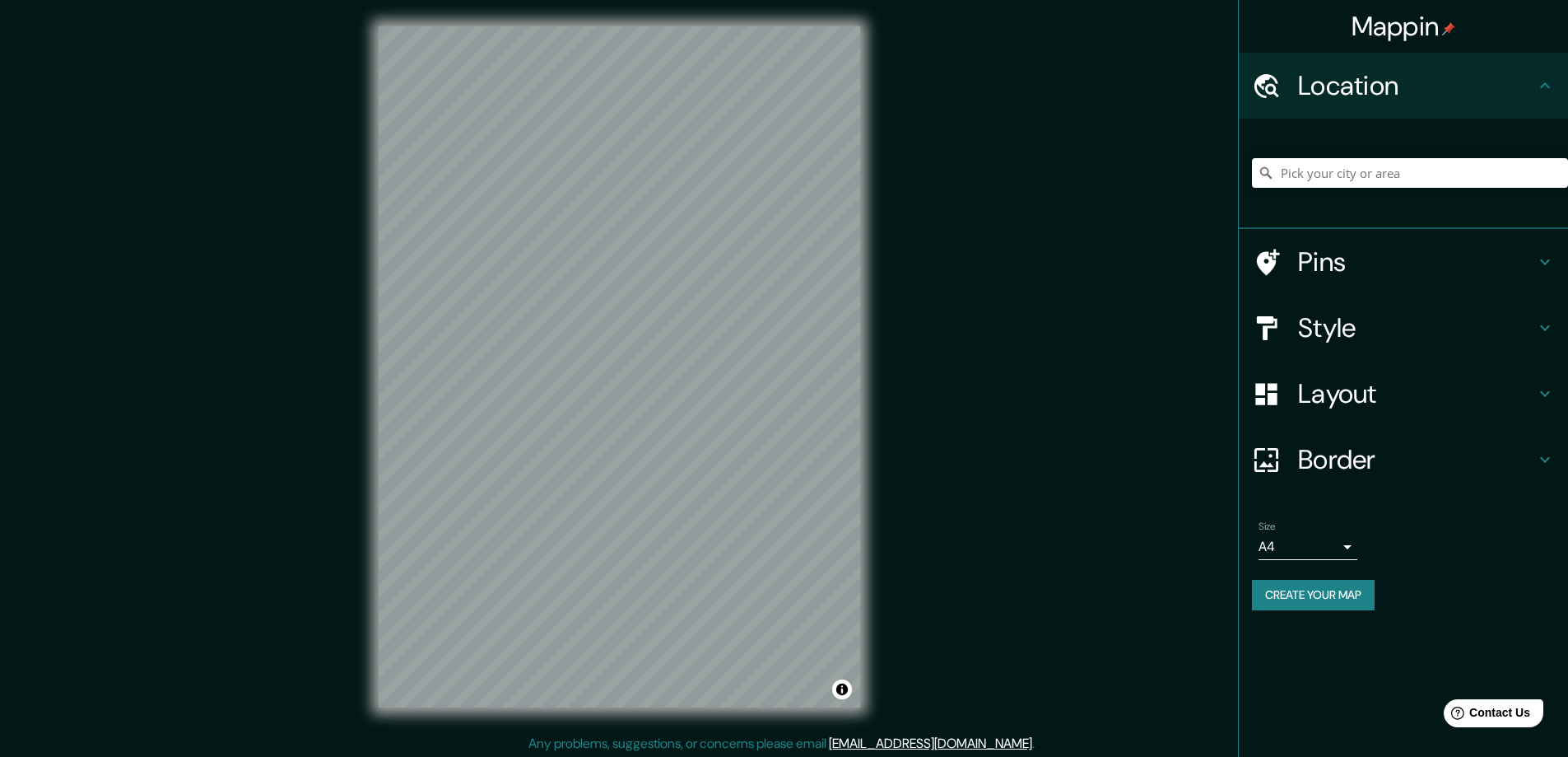
click at [1436, 254] on div "Mappin Location Pins Style Layout Border Choose a border. Hint : you can make l…" at bounding box center [784, 379] width 1568 height 760
click at [1037, 228] on div "Mappin Location Pins Style Layout Border Choose a border. Hint : you can make l…" at bounding box center [784, 379] width 1568 height 760
click at [1327, 599] on button "Create your map" at bounding box center [1313, 594] width 123 height 30
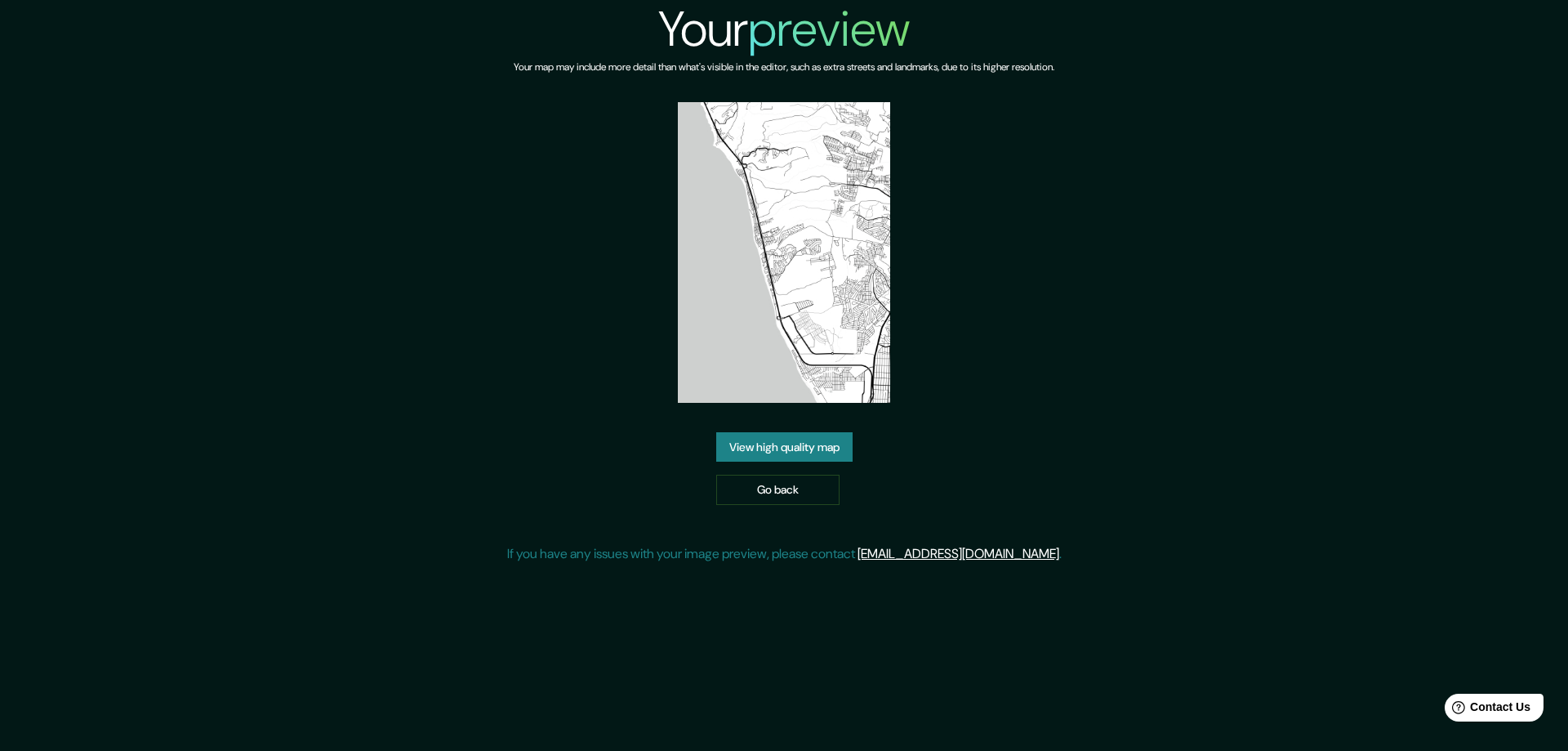
click at [796, 244] on img at bounding box center [784, 253] width 212 height 301
click at [849, 433] on link "View high quality map" at bounding box center [784, 447] width 136 height 30
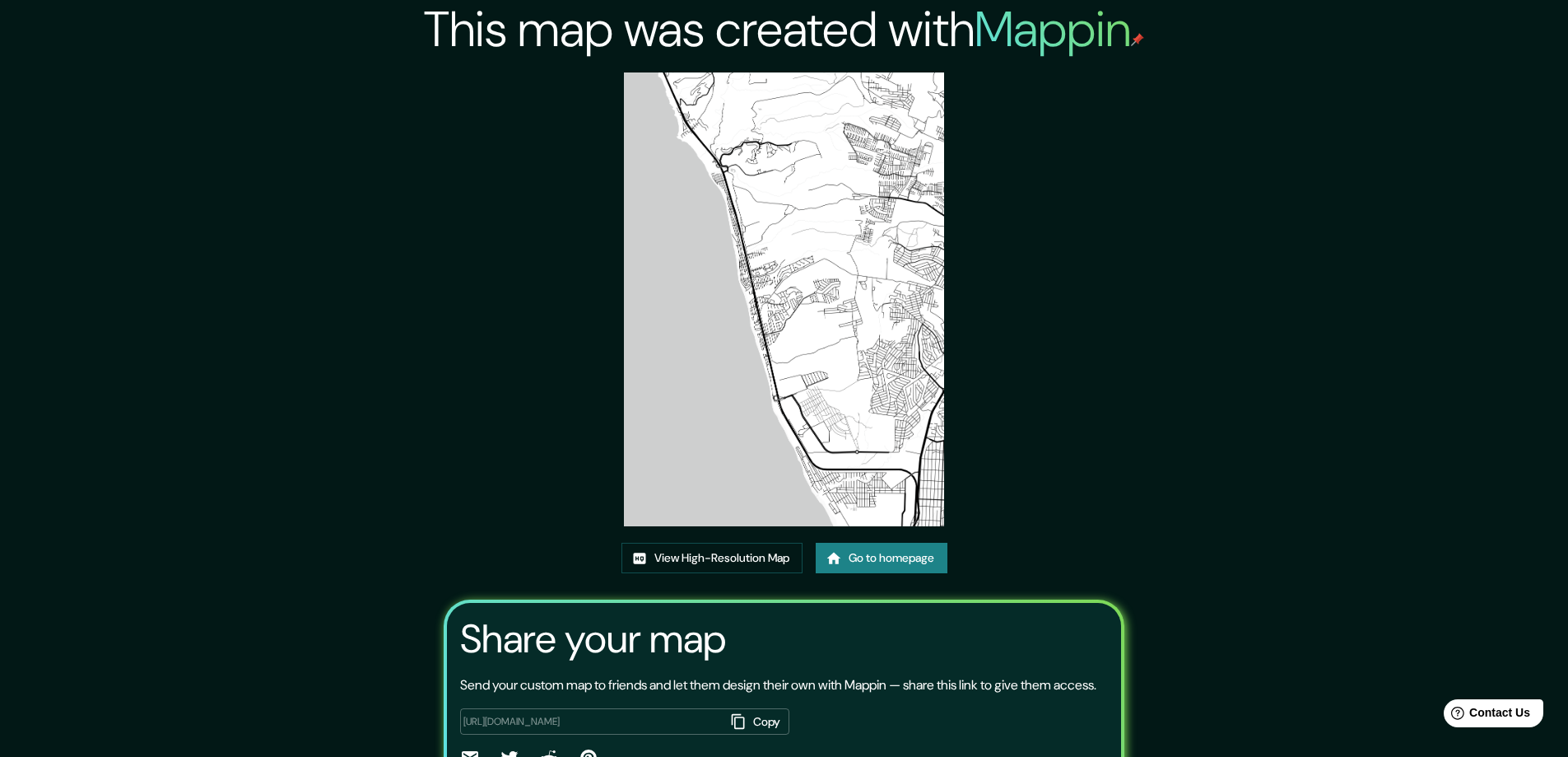
click at [900, 556] on link "Go to homepage" at bounding box center [882, 557] width 132 height 30
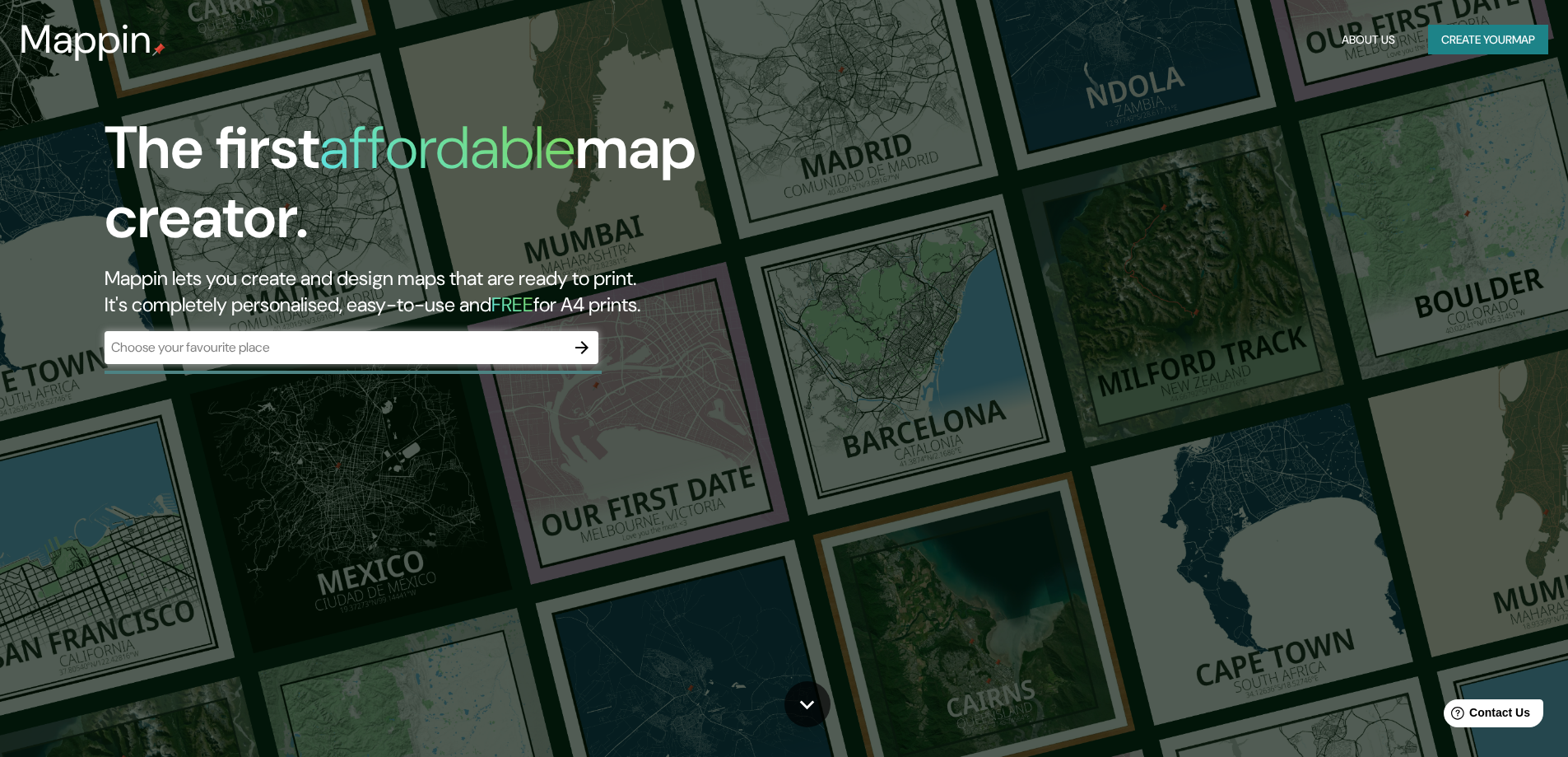
click at [48, 45] on h3 "Mappin" at bounding box center [86, 39] width 133 height 46
click at [74, 29] on h3 "Mappin" at bounding box center [86, 39] width 133 height 46
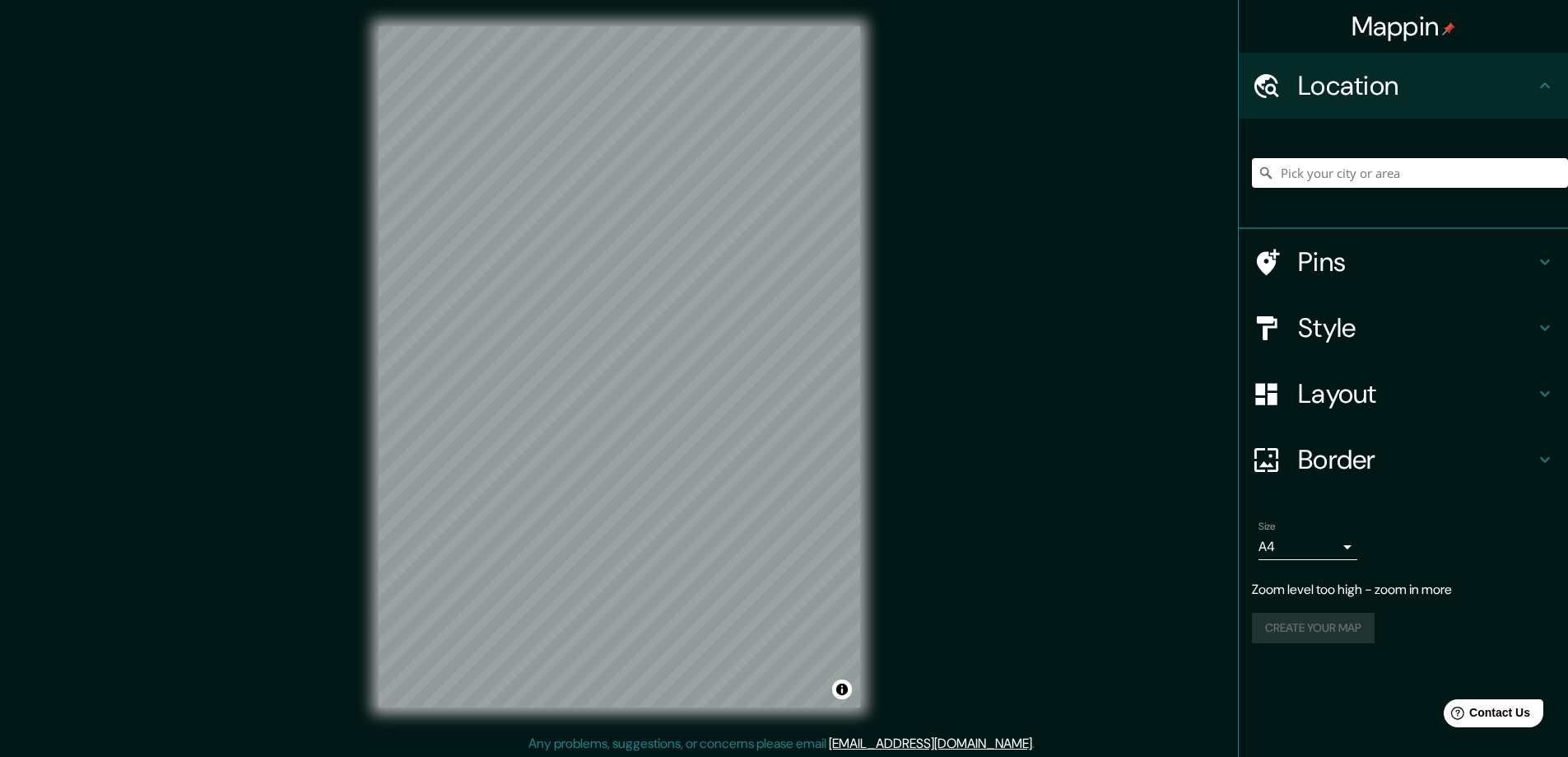
click at [1294, 237] on div "Mappin Location Pins Style Layout Border Choose a border. Hint : you can make l…" at bounding box center [784, 379] width 1568 height 760
click at [1344, 602] on button "Create your map" at bounding box center [1313, 594] width 123 height 30
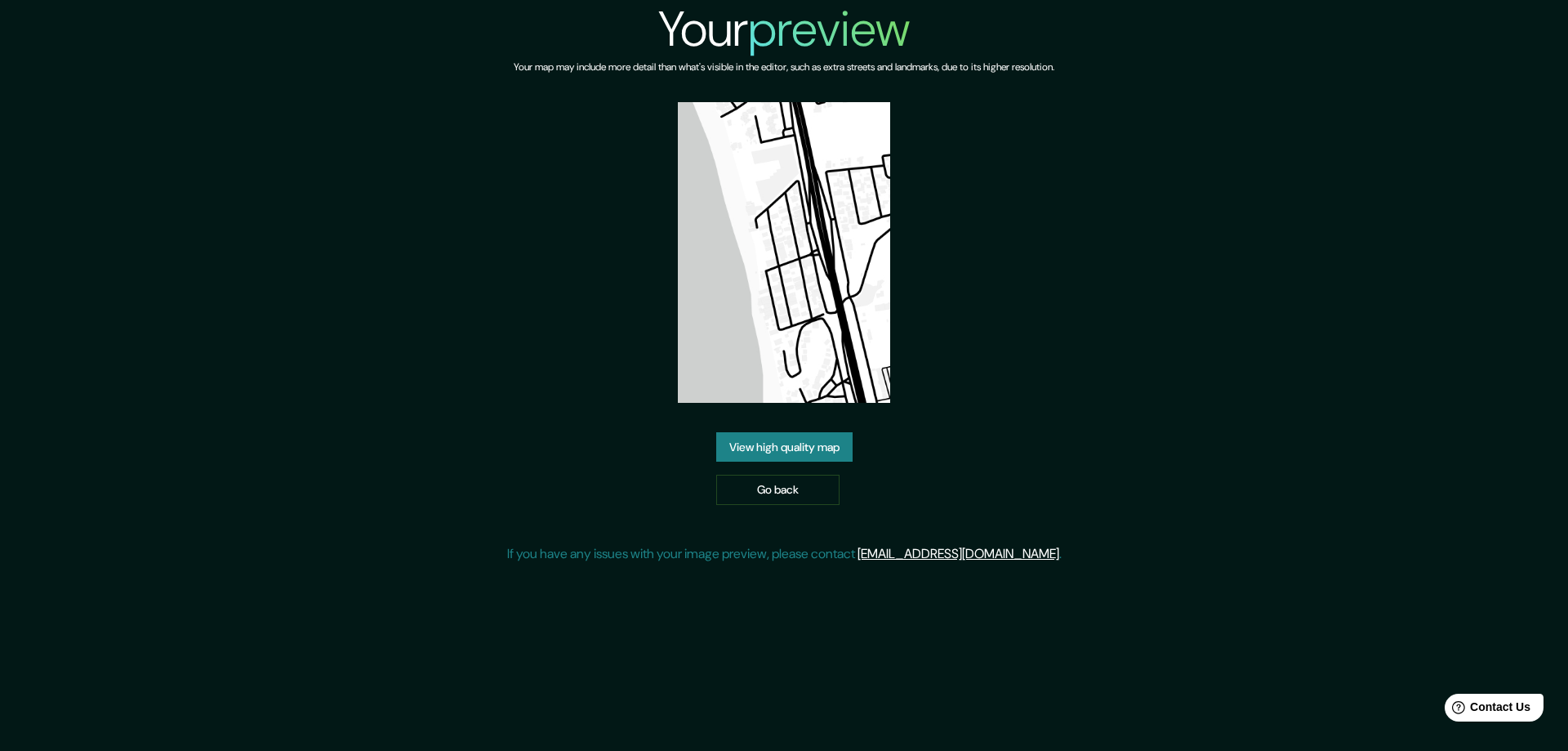
click at [841, 334] on img at bounding box center [784, 253] width 212 height 301
